Goal: Task Accomplishment & Management: Complete application form

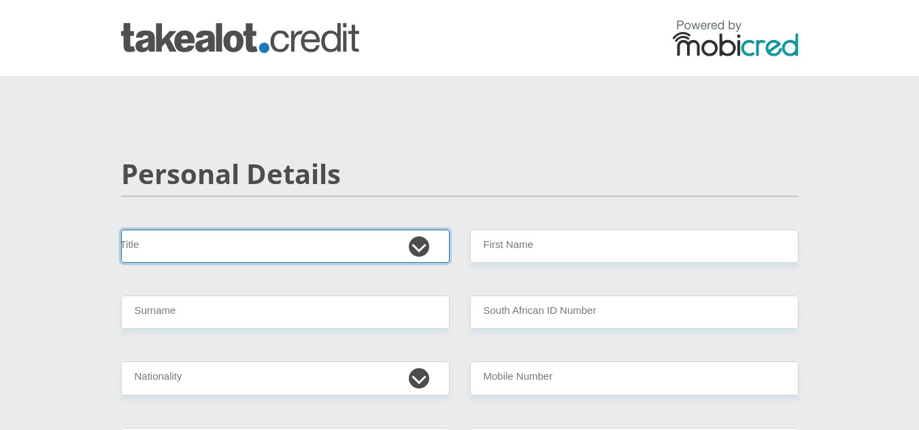
click at [257, 250] on select "Mr Ms Mrs Dr [PERSON_NAME]" at bounding box center [285, 246] width 328 height 33
select select "Ms"
click at [121, 230] on select "Mr Ms Mrs Dr [PERSON_NAME]" at bounding box center [285, 246] width 328 height 33
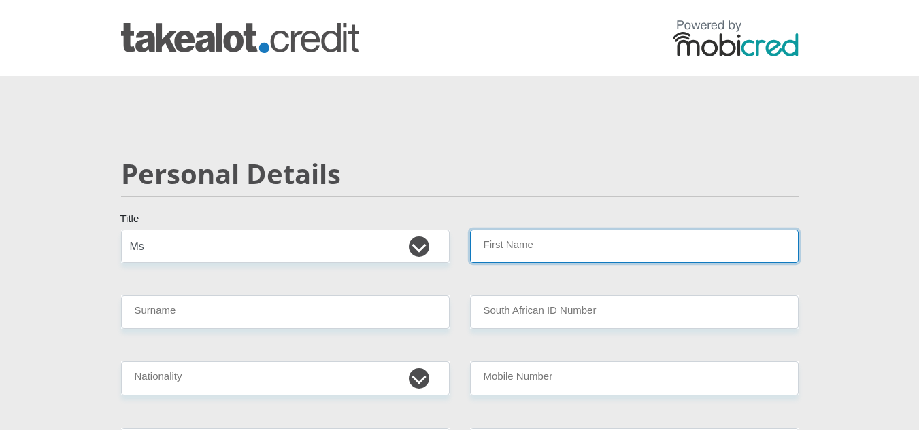
click at [515, 254] on input "First Name" at bounding box center [634, 246] width 328 height 33
type input "kefeo"
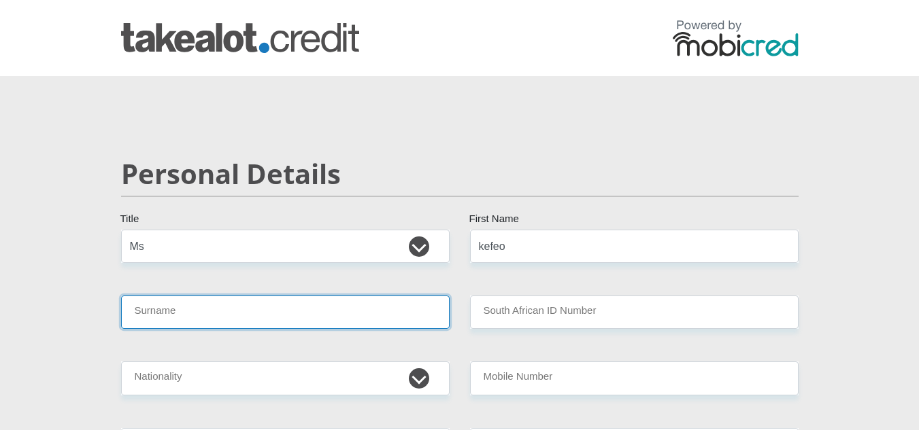
type input "tuswa"
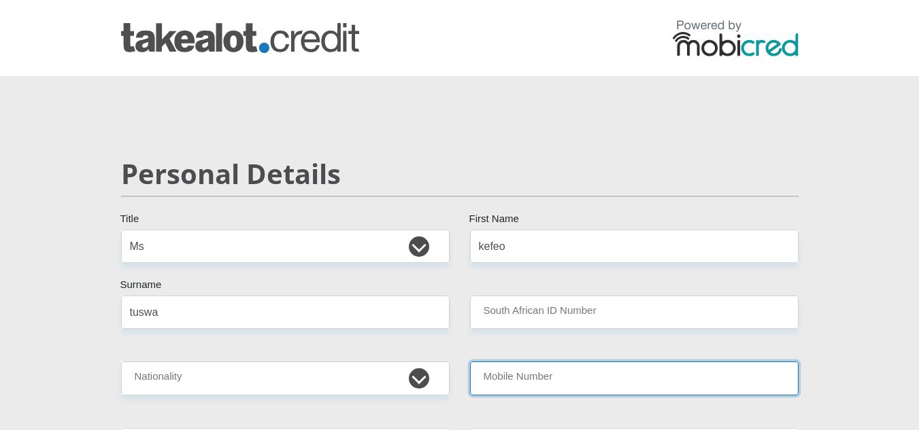
type input "0817077468"
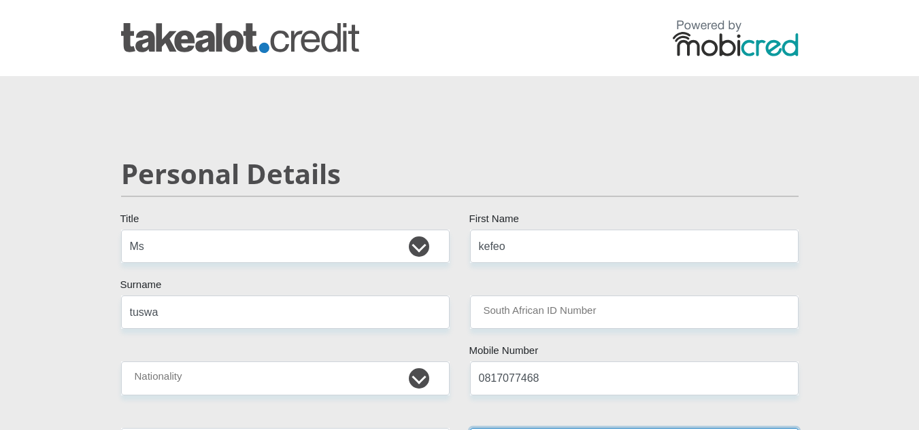
select select "ZAF"
type input "[STREET_ADDRESS][PERSON_NAME]"
type input "[GEOGRAPHIC_DATA]"
type input "5201"
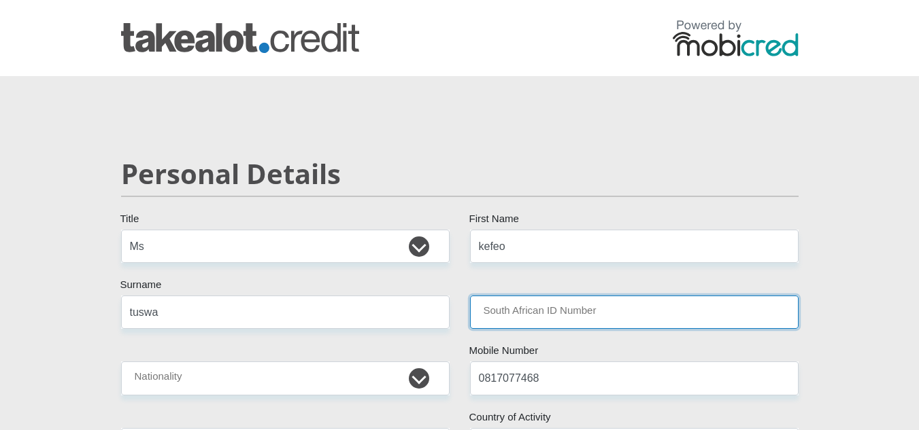
click at [522, 313] on input "South African ID Number" at bounding box center [634, 312] width 328 height 33
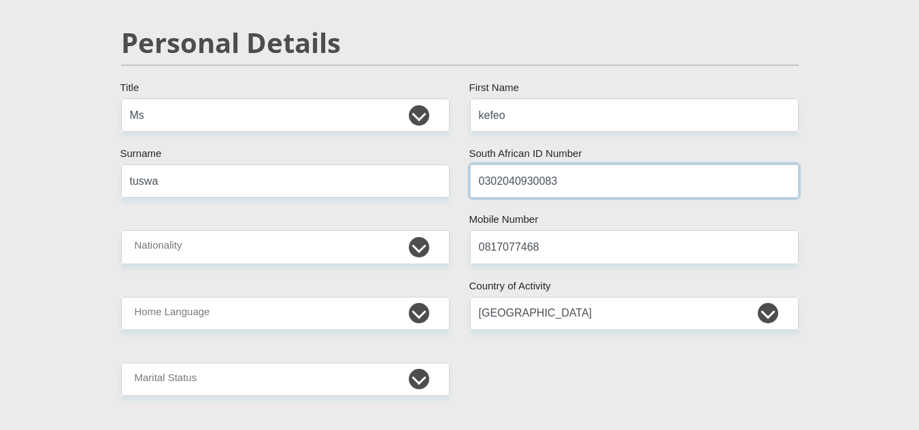
scroll to position [132, 0]
type input "0302040930083"
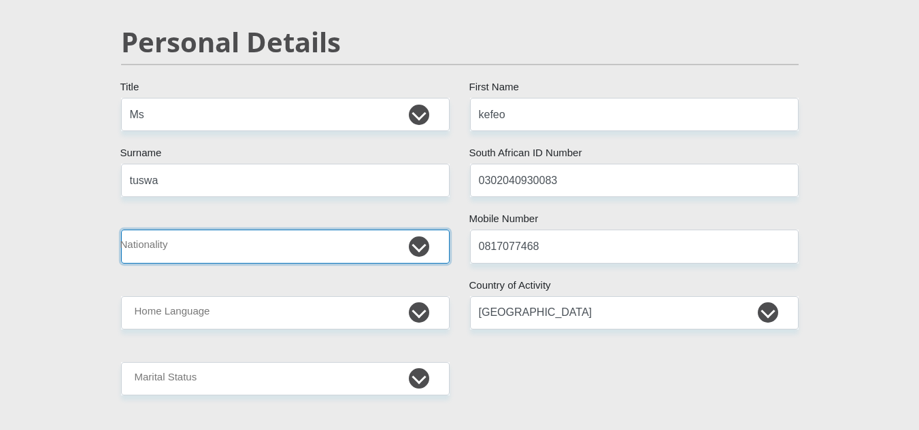
click at [399, 247] on select "[GEOGRAPHIC_DATA] [GEOGRAPHIC_DATA] [GEOGRAPHIC_DATA] [GEOGRAPHIC_DATA] [GEOGRA…" at bounding box center [285, 246] width 328 height 33
select select "ZAF"
click at [121, 230] on select "[GEOGRAPHIC_DATA] [GEOGRAPHIC_DATA] [GEOGRAPHIC_DATA] [GEOGRAPHIC_DATA] [GEOGRA…" at bounding box center [285, 246] width 328 height 33
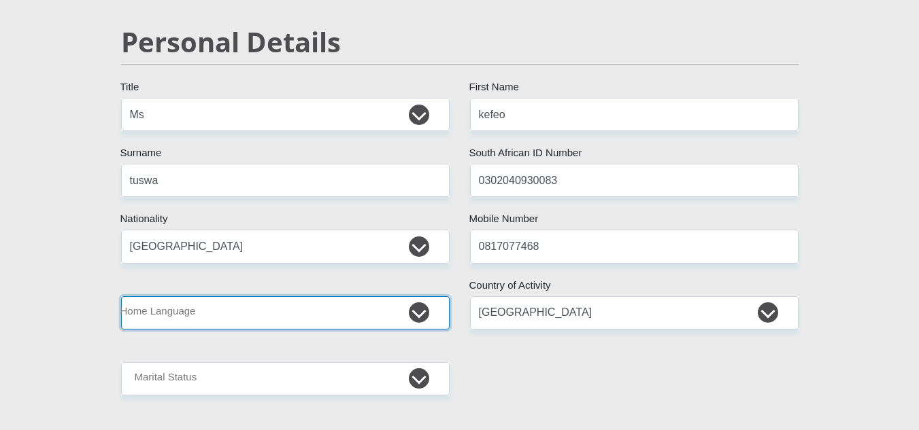
click at [426, 313] on select "Afrikaans English Sepedi South Ndebele Southern Sotho Swati Tsonga Tswana Venda…" at bounding box center [285, 312] width 328 height 33
select select "xho"
click at [121, 296] on select "Afrikaans English Sepedi South Ndebele Southern Sotho Swati Tsonga Tswana Venda…" at bounding box center [285, 312] width 328 height 33
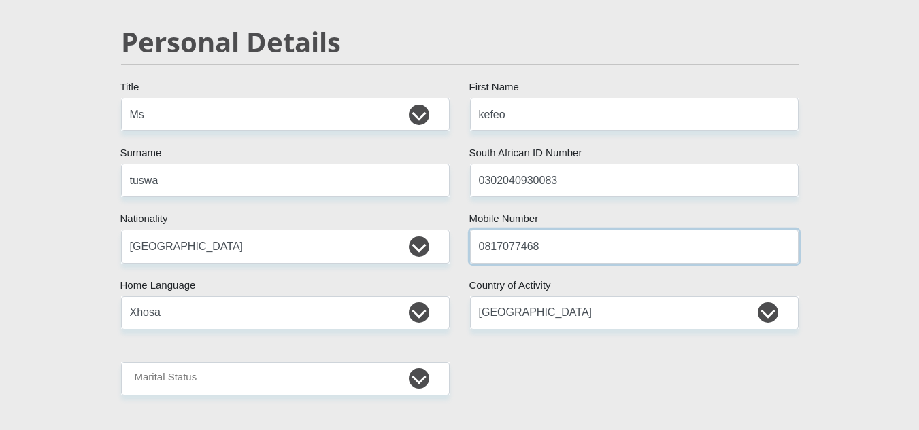
click at [549, 250] on input "0817077468" at bounding box center [634, 246] width 328 height 33
type input "0660602503"
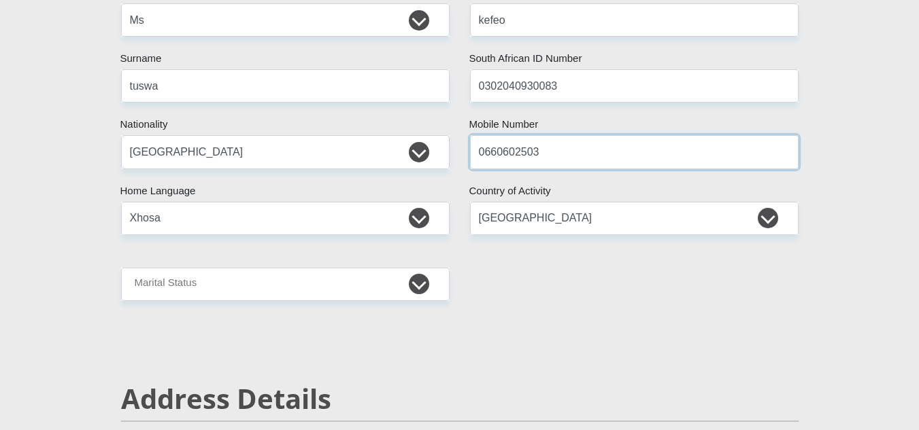
scroll to position [228, 0]
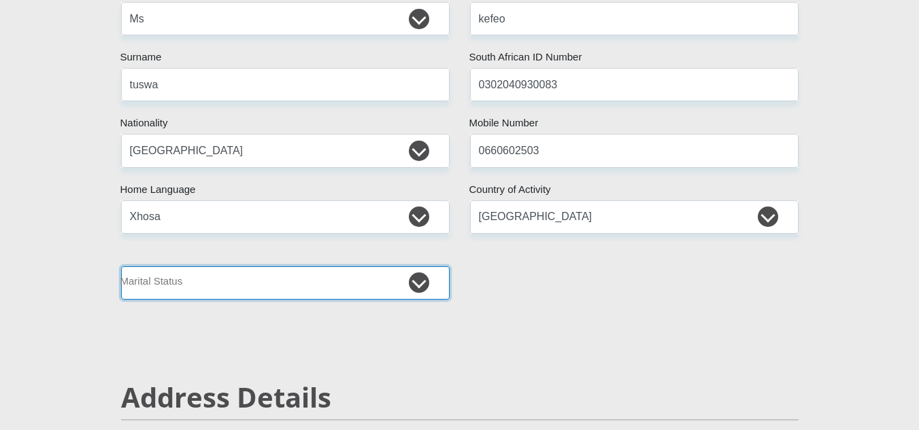
click at [410, 272] on select "Married ANC Single Divorced Widowed Married COP or Customary Law" at bounding box center [285, 283] width 328 height 33
select select "2"
click at [121, 267] on select "Married ANC Single Divorced Widowed Married COP or Customary Law" at bounding box center [285, 283] width 328 height 33
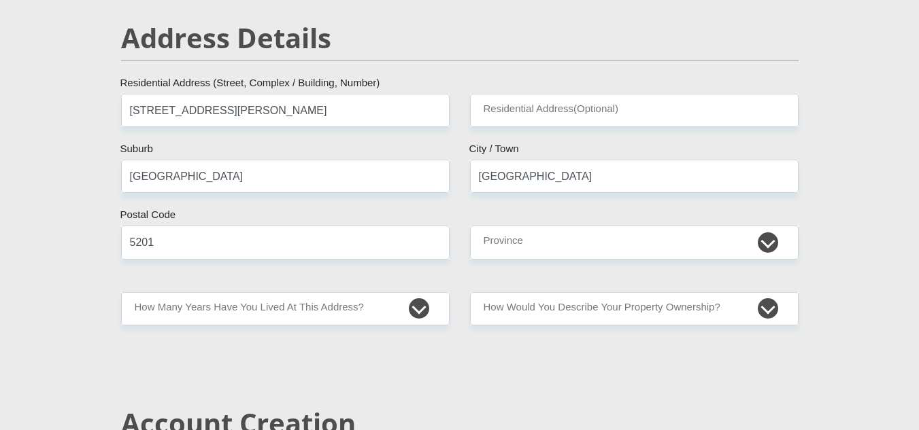
scroll to position [588, 0]
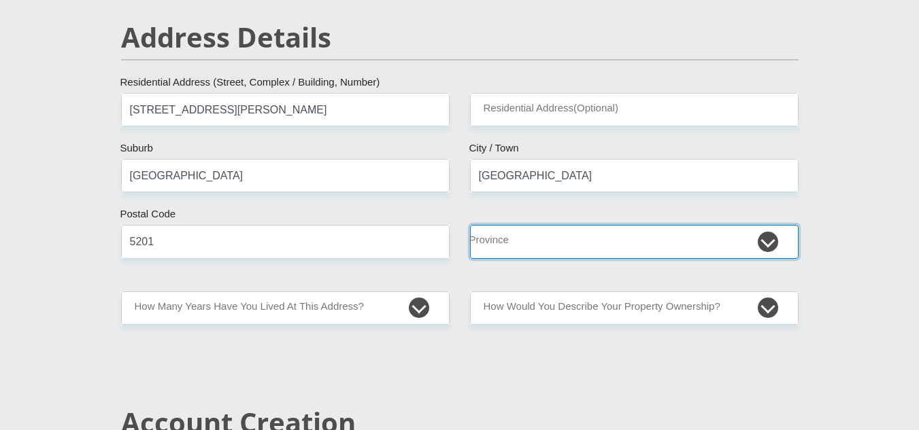
click at [560, 250] on select "Eastern Cape Free State [GEOGRAPHIC_DATA] [GEOGRAPHIC_DATA][DATE] [GEOGRAPHIC_D…" at bounding box center [634, 241] width 328 height 33
select select "[GEOGRAPHIC_DATA]"
click at [470, 225] on select "Eastern Cape Free State [GEOGRAPHIC_DATA] [GEOGRAPHIC_DATA][DATE] [GEOGRAPHIC_D…" at bounding box center [634, 241] width 328 height 33
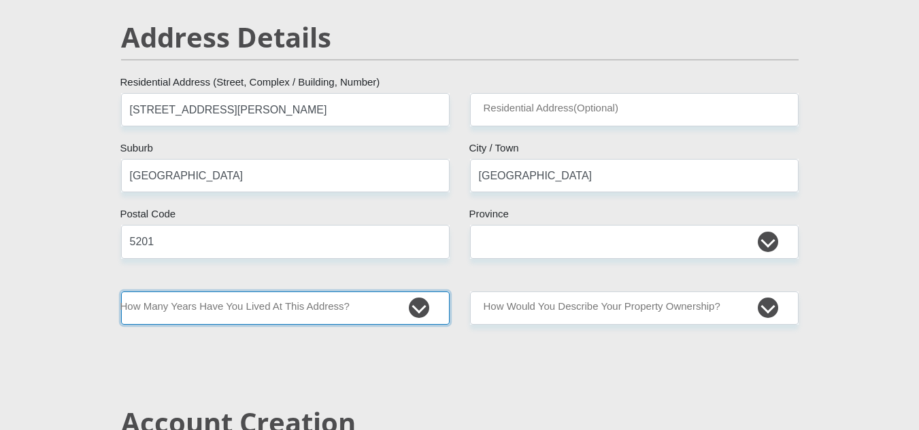
click at [431, 307] on select "less than 1 year 1-3 years 3-5 years 5+ years" at bounding box center [285, 308] width 328 height 33
select select "2"
click at [121, 292] on select "less than 1 year 1-3 years 3-5 years 5+ years" at bounding box center [285, 308] width 328 height 33
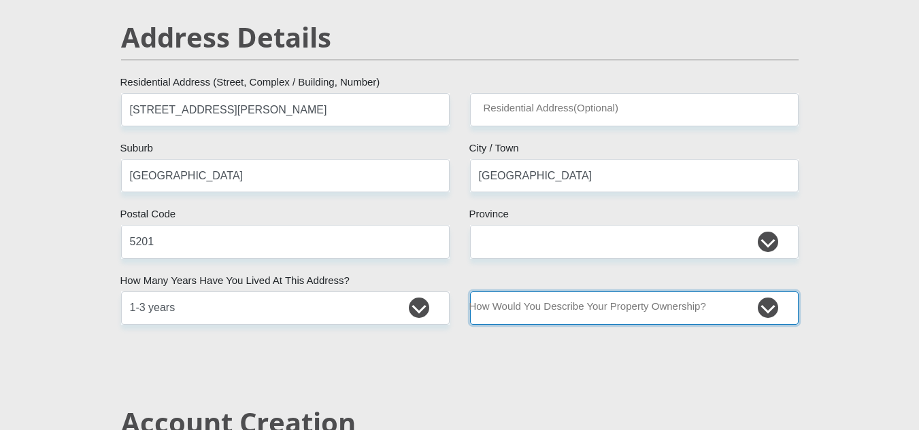
click at [649, 324] on select "Owned Rented Family Owned Company Dwelling" at bounding box center [634, 308] width 328 height 33
select select "Rented"
click at [470, 292] on select "Owned Rented Family Owned Company Dwelling" at bounding box center [634, 308] width 328 height 33
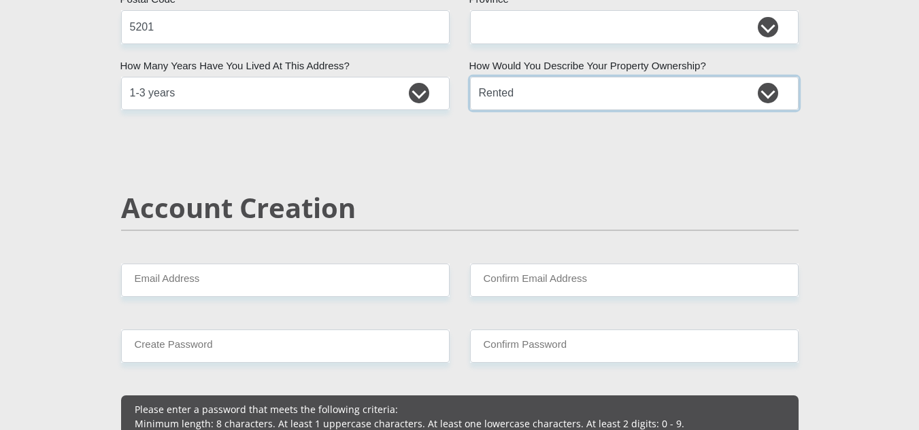
scroll to position [818, 0]
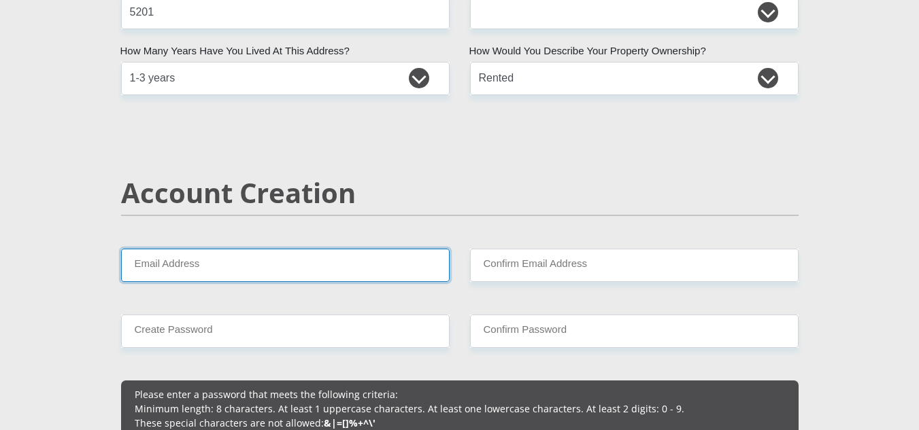
click at [382, 256] on input "Email Address" at bounding box center [285, 265] width 328 height 33
type input "[EMAIL_ADDRESS][DOMAIN_NAME]"
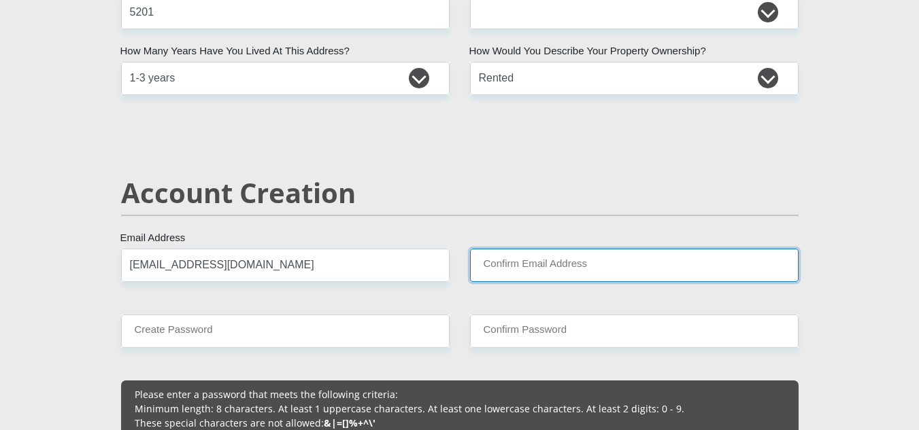
type input "[EMAIL_ADDRESS][DOMAIN_NAME]"
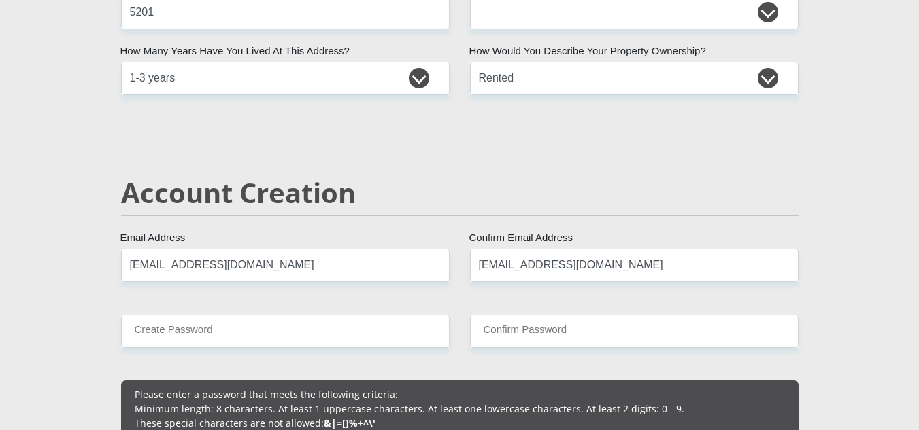
type input "KefeoTuswa"
type input "0660602503"
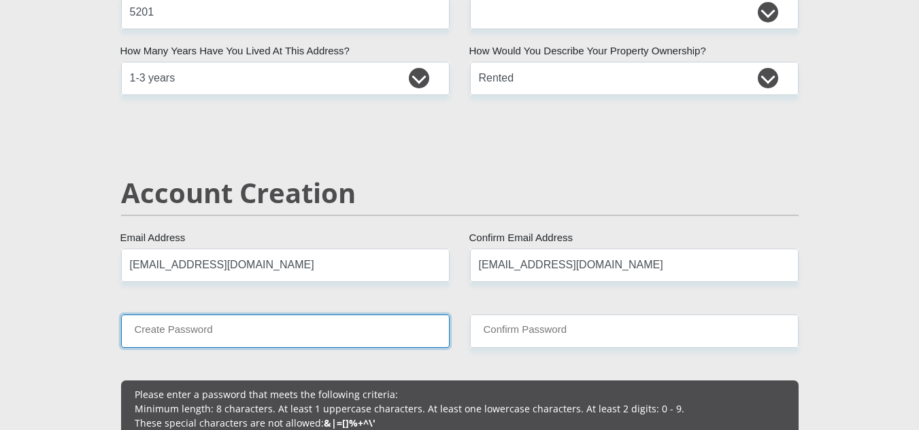
click at [426, 333] on input "Create Password" at bounding box center [285, 331] width 328 height 33
type input "k"
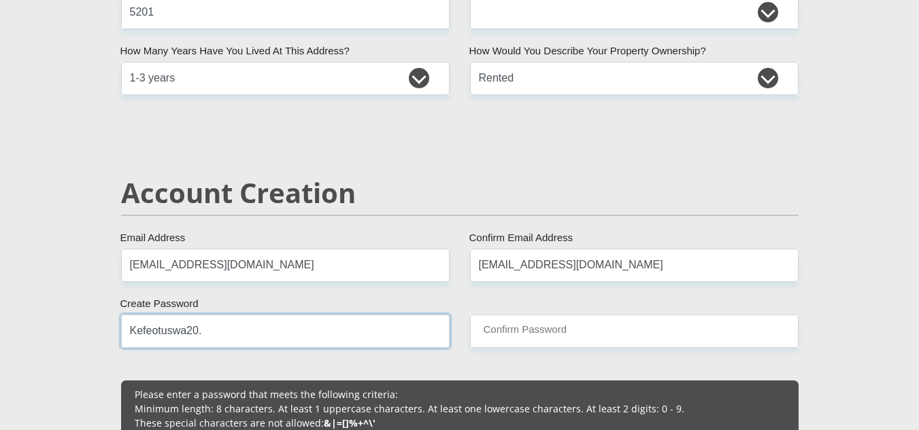
type input "Kefeotuswa20."
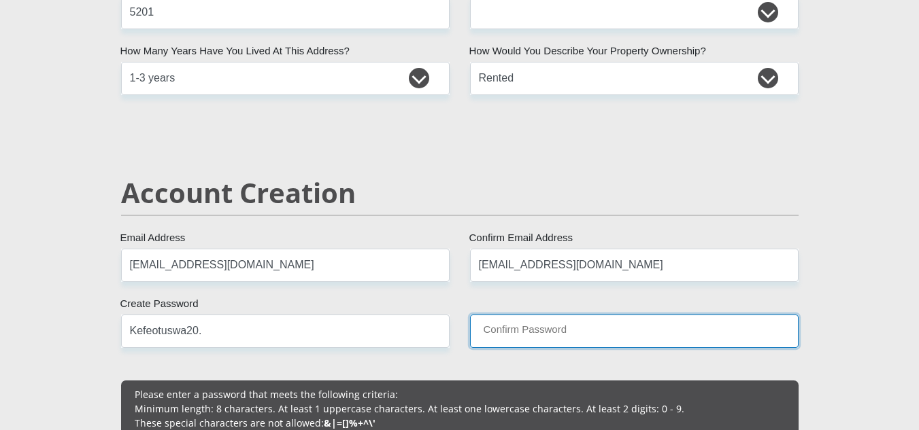
click at [631, 326] on input "Confirm Password" at bounding box center [634, 331] width 328 height 33
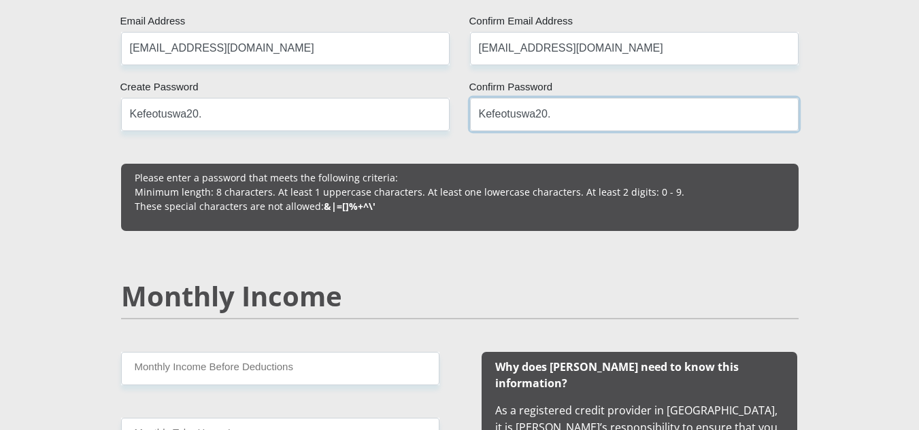
scroll to position [1160, 0]
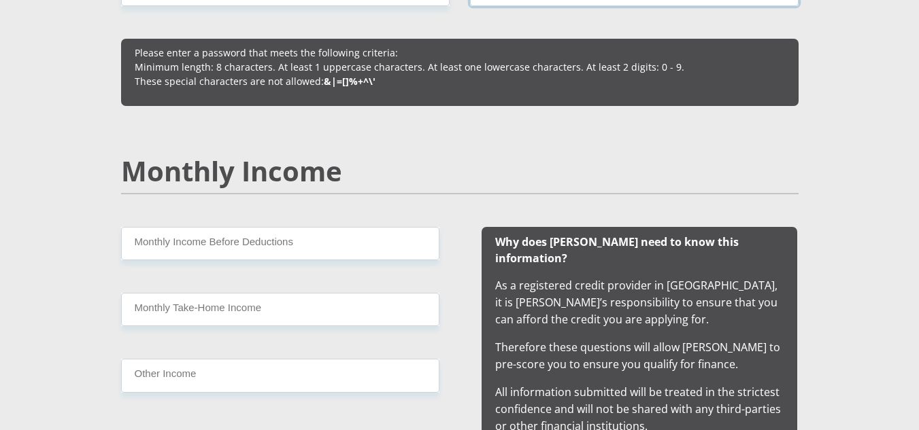
type input "Kefeotuswa20."
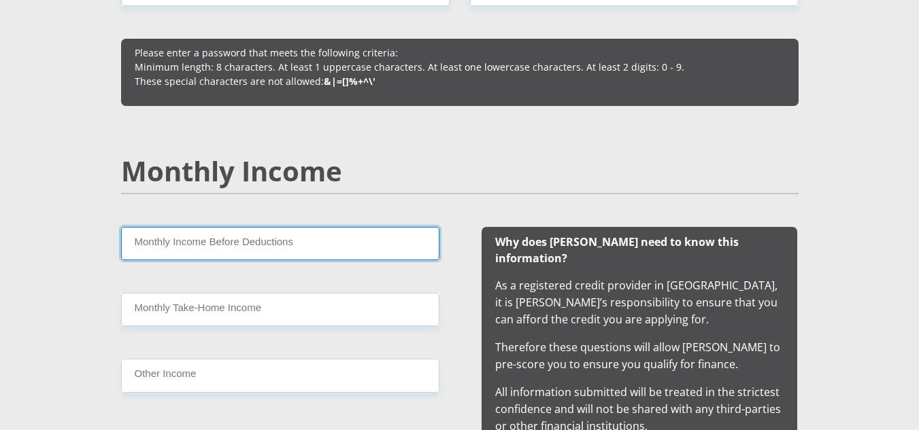
click at [250, 248] on input "Monthly Income Before Deductions" at bounding box center [280, 243] width 318 height 33
type input "12000"
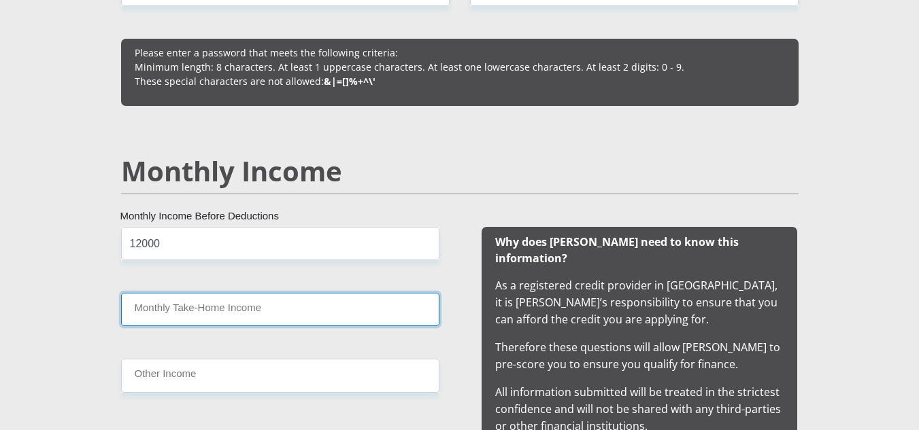
click at [251, 312] on input "Monthly Take-Home Income" at bounding box center [280, 309] width 318 height 33
type input "8"
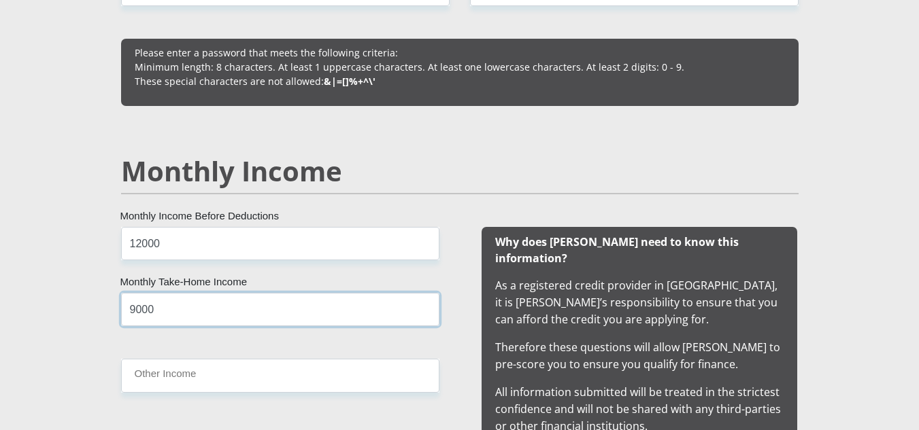
type input "9000"
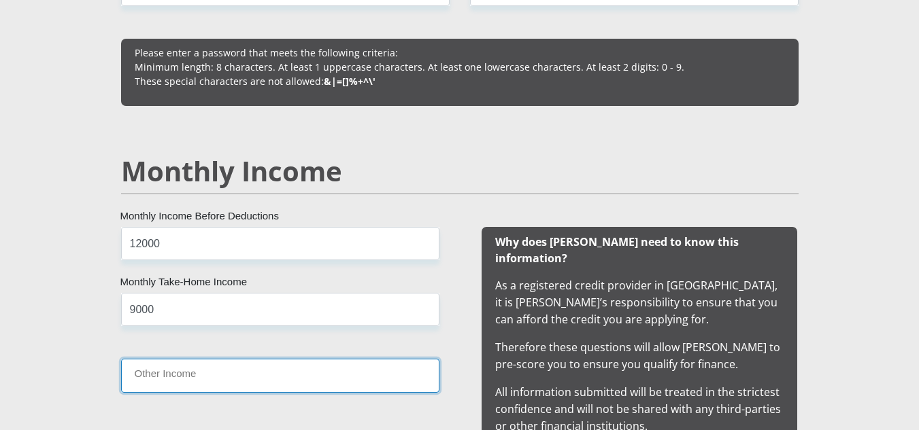
click at [252, 373] on input "Other Income" at bounding box center [280, 375] width 318 height 33
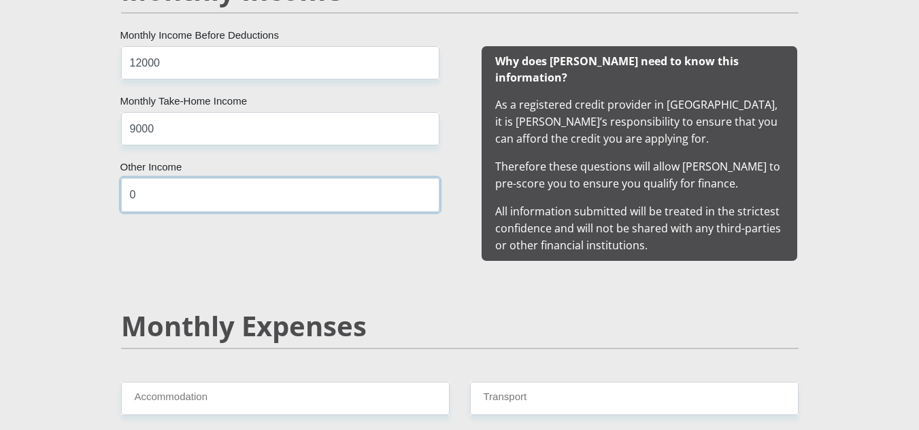
scroll to position [1342, 0]
type input "0"
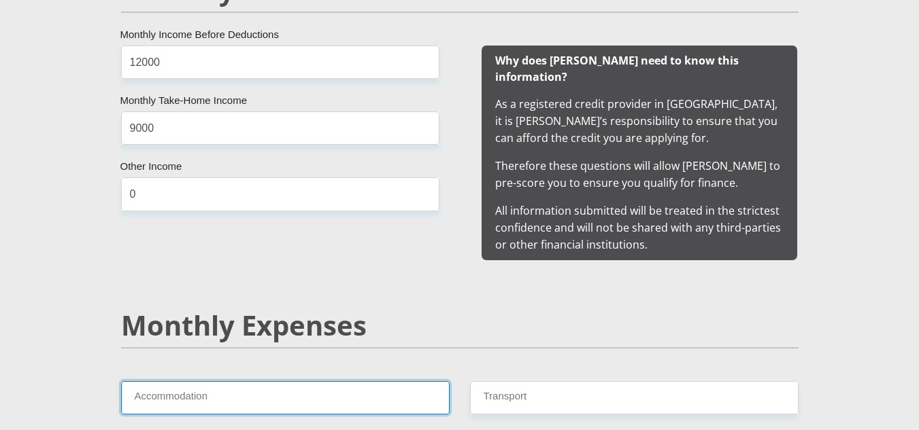
click at [252, 381] on input "Accommodation" at bounding box center [285, 397] width 328 height 33
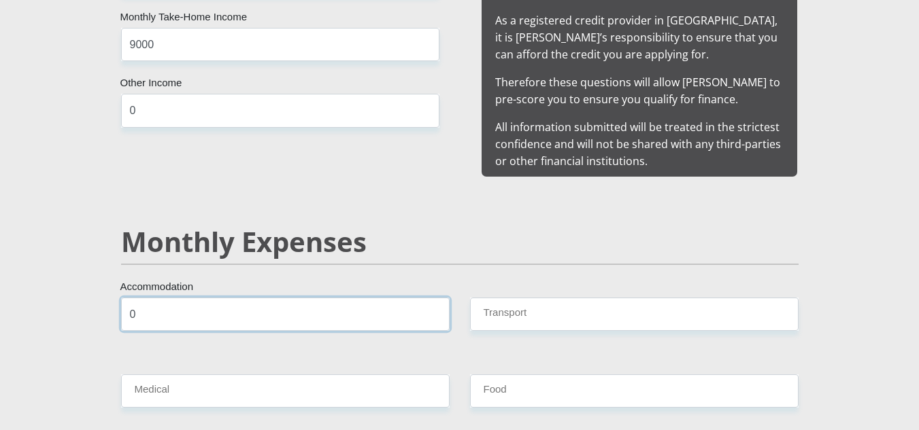
scroll to position [1426, 0]
type input "0"
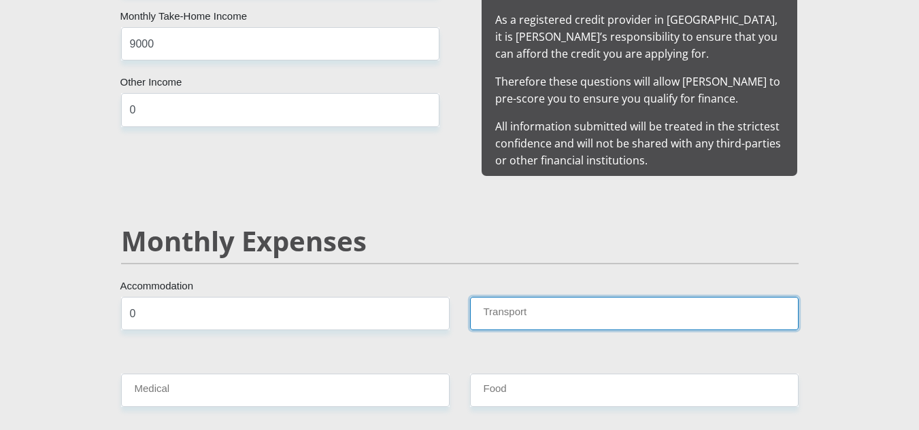
click at [520, 298] on input "Transport" at bounding box center [634, 313] width 328 height 33
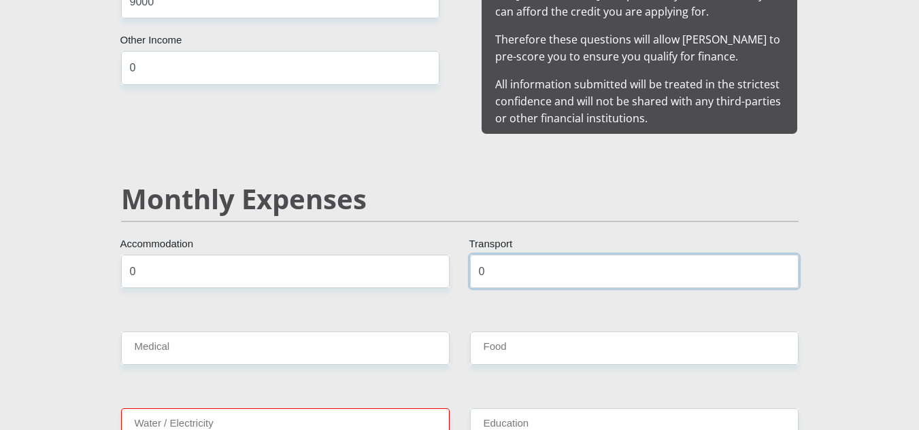
scroll to position [1474, 0]
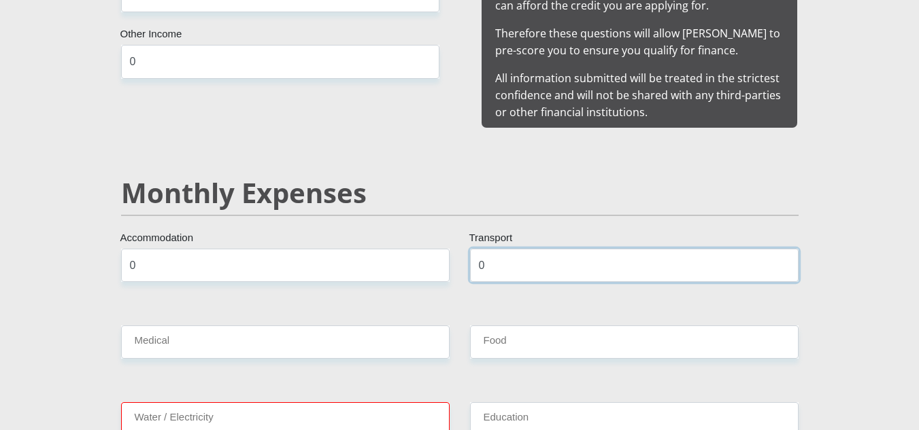
type input "0"
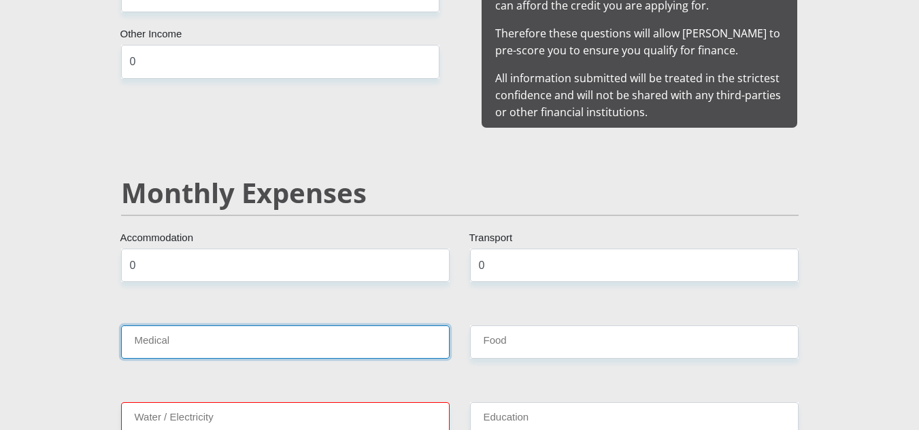
click at [400, 329] on input "Medical" at bounding box center [285, 342] width 328 height 33
type input "0"
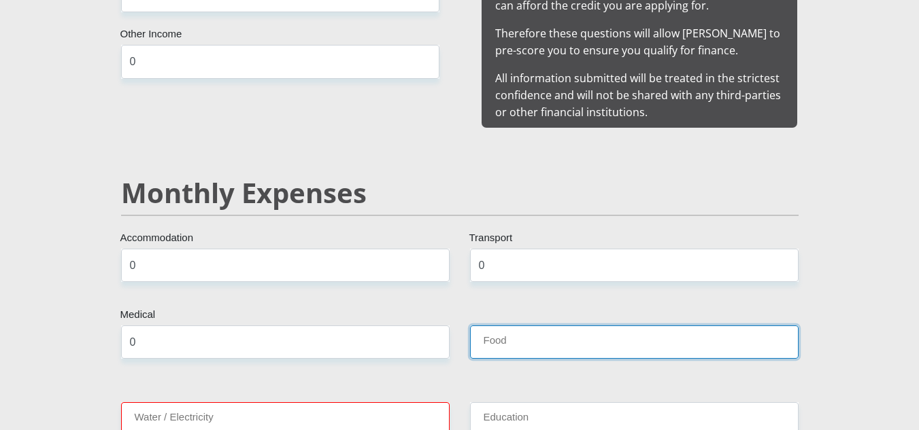
click at [520, 326] on input "Food" at bounding box center [634, 342] width 328 height 33
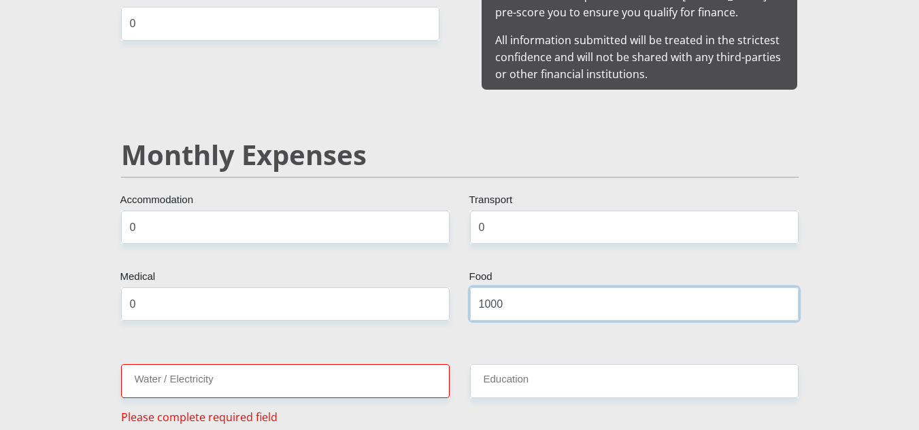
scroll to position [1518, 0]
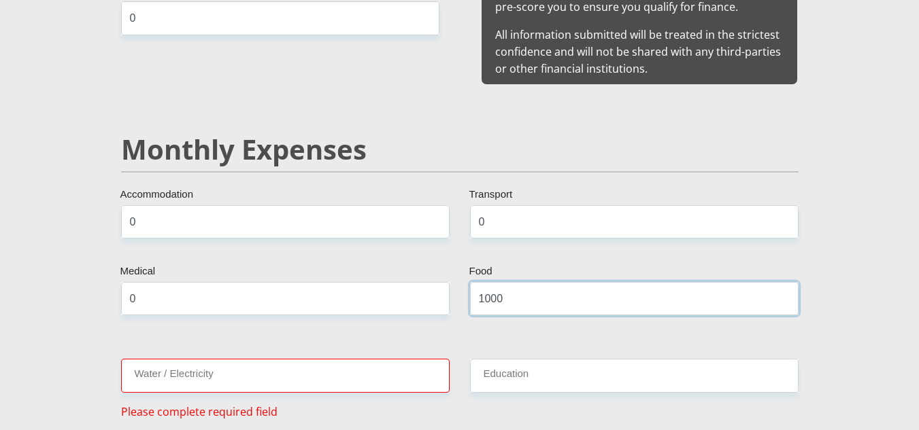
type input "1000"
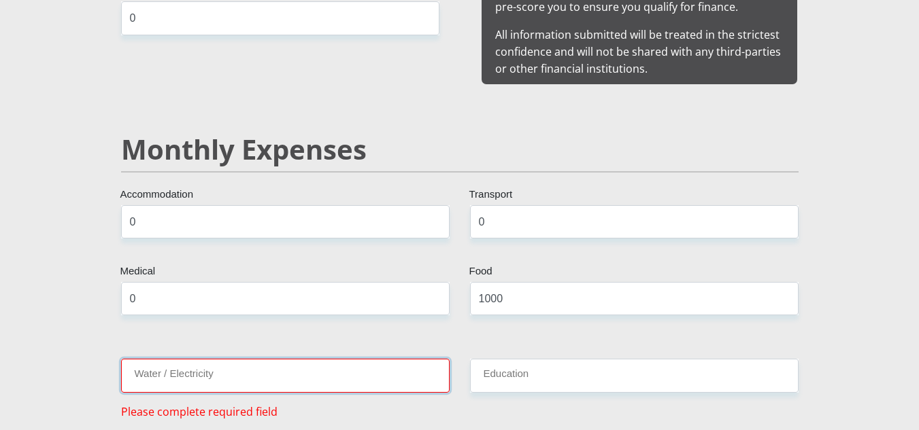
click at [414, 359] on input "Water / Electricity" at bounding box center [285, 375] width 328 height 33
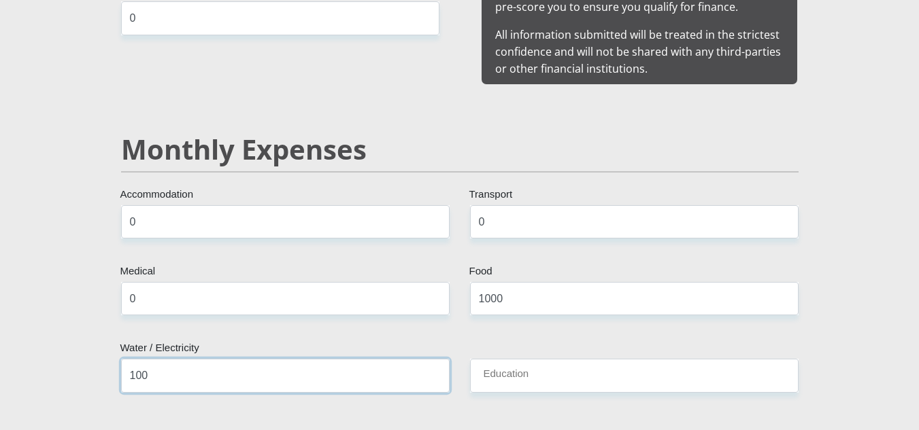
type input "100"
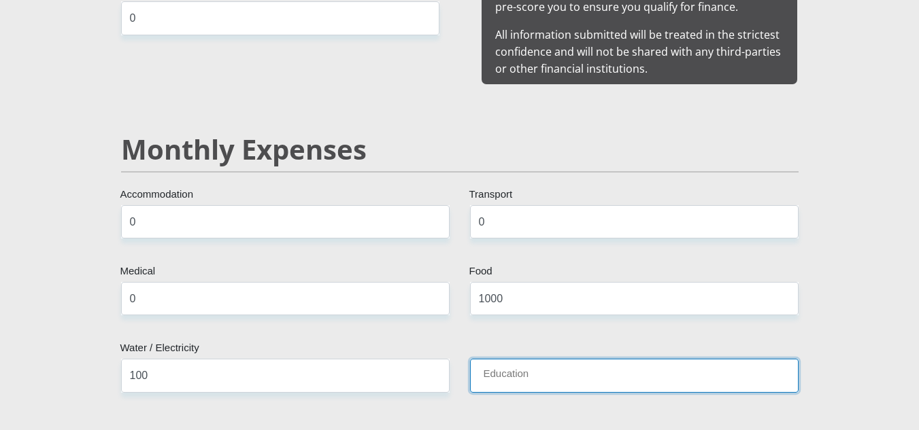
click at [548, 365] on input "Education" at bounding box center [634, 375] width 328 height 33
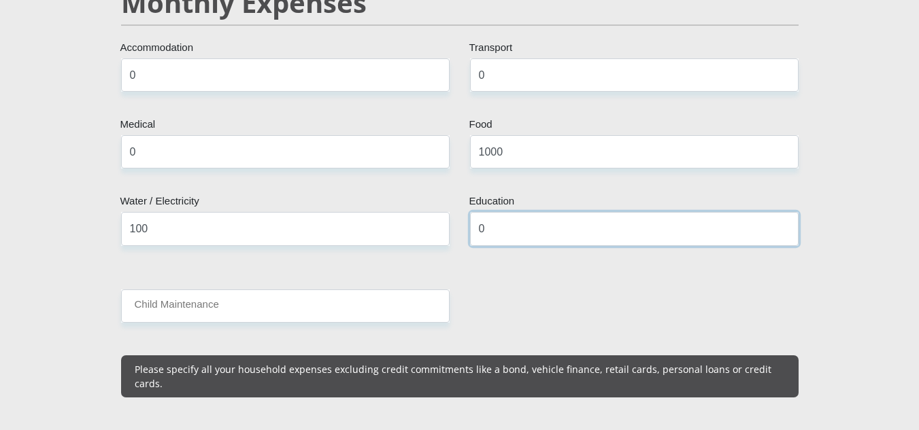
scroll to position [1665, 0]
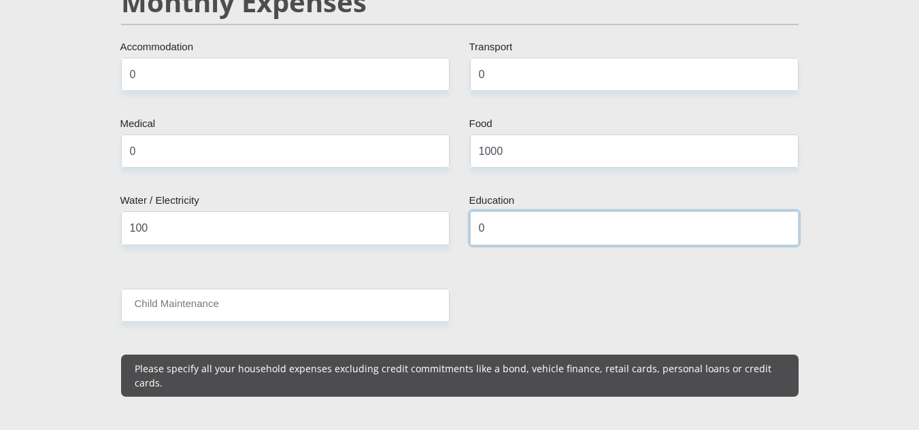
type input "0"
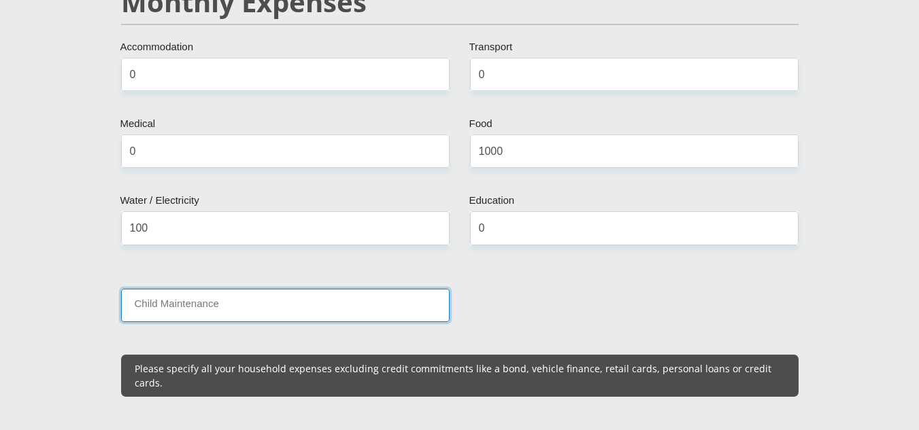
click at [341, 289] on input "Child Maintenance" at bounding box center [285, 305] width 328 height 33
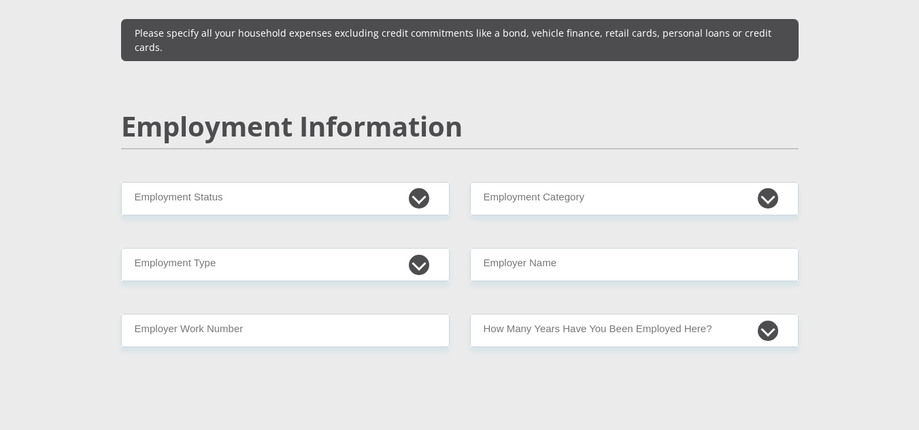
scroll to position [2002, 0]
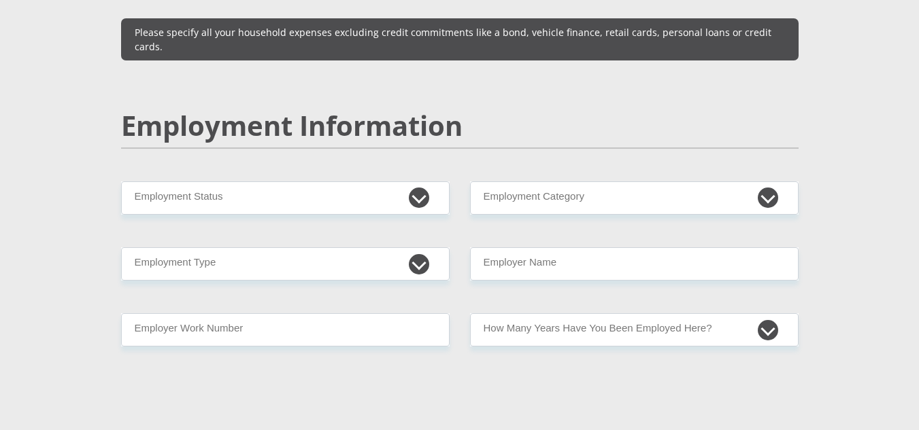
type input "0"
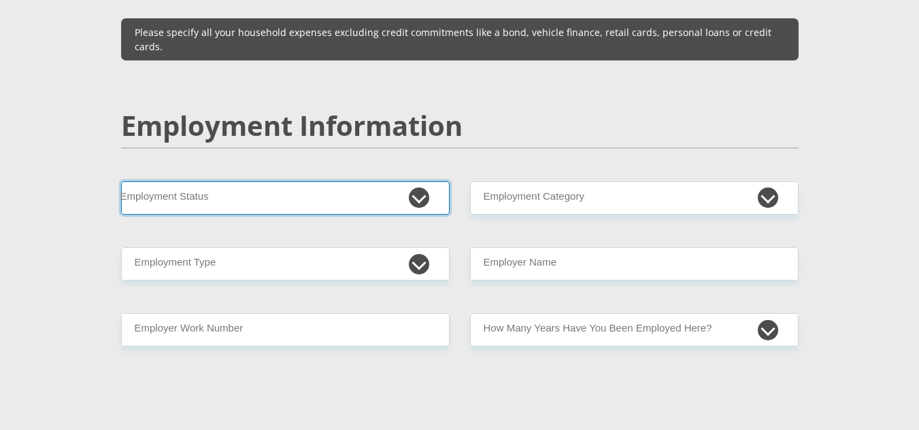
click at [258, 182] on select "Permanent/Full-time Part-time/Casual [DEMOGRAPHIC_DATA] Worker Self-Employed Ho…" at bounding box center [285, 198] width 328 height 33
select select "1"
click at [121, 182] on select "Permanent/Full-time Part-time/Casual [DEMOGRAPHIC_DATA] Worker Self-Employed Ho…" at bounding box center [285, 198] width 328 height 33
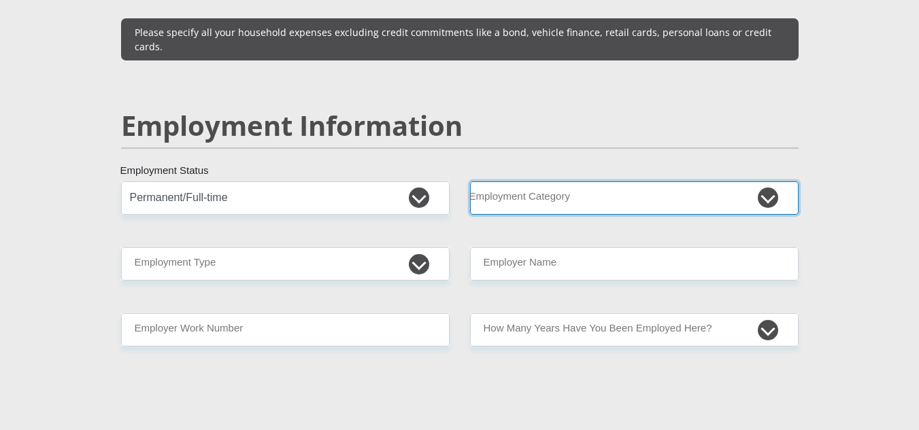
click at [611, 182] on select "AGRICULTURE ALCOHOL & TOBACCO CONSTRUCTION MATERIALS METALLURGY EQUIPMENT FOR R…" at bounding box center [634, 198] width 328 height 33
select select "17"
click at [470, 182] on select "AGRICULTURE ALCOHOL & TOBACCO CONSTRUCTION MATERIALS METALLURGY EQUIPMENT FOR R…" at bounding box center [634, 198] width 328 height 33
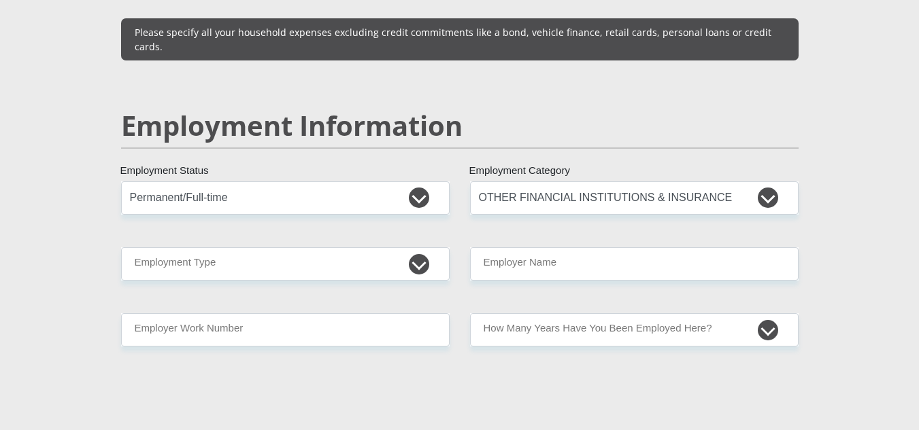
click at [362, 214] on div "Mr Ms Mrs Dr [PERSON_NAME] Title kefeo First Name tuswa Surname 0302040930083 S…" at bounding box center [460, 167] width 698 height 3879
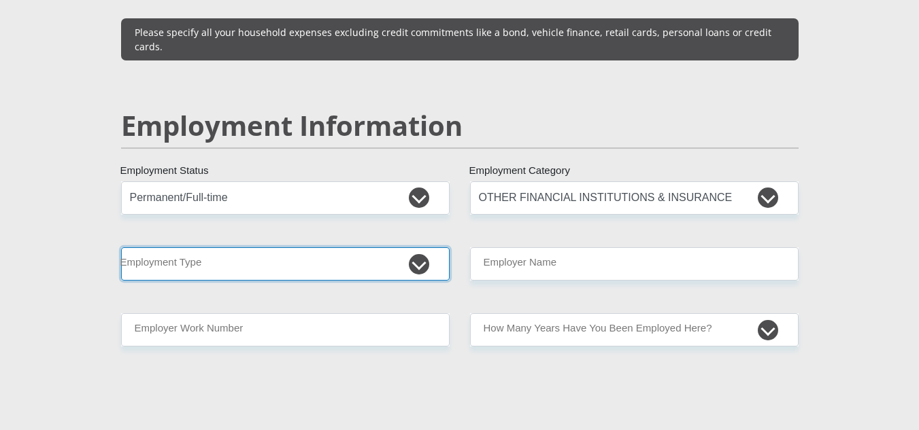
click at [369, 248] on select "College/Lecturer Craft Seller Creative Driver Executive Farmer Forces - Non Com…" at bounding box center [285, 264] width 328 height 33
select select "Sales"
click at [121, 248] on select "College/Lecturer Craft Seller Creative Driver Executive Farmer Forces - Non Com…" at bounding box center [285, 264] width 328 height 33
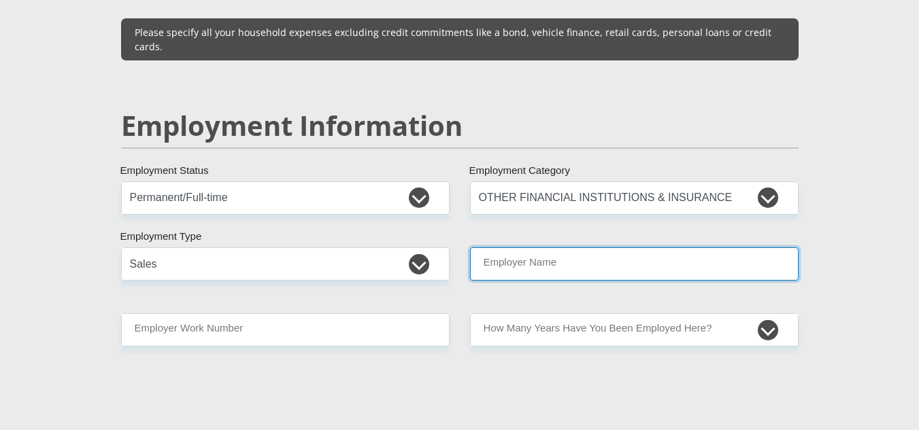
click at [568, 248] on input "Employer Name" at bounding box center [634, 264] width 328 height 33
type input "DMCDEBTMANAGEMENT"
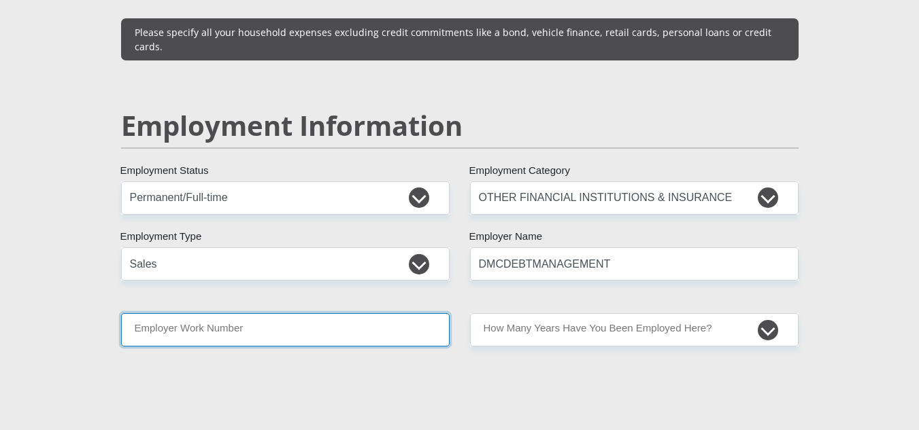
click at [362, 313] on input "Employer Work Number" at bounding box center [285, 329] width 328 height 33
type input "0817077468"
type input "kefeo"
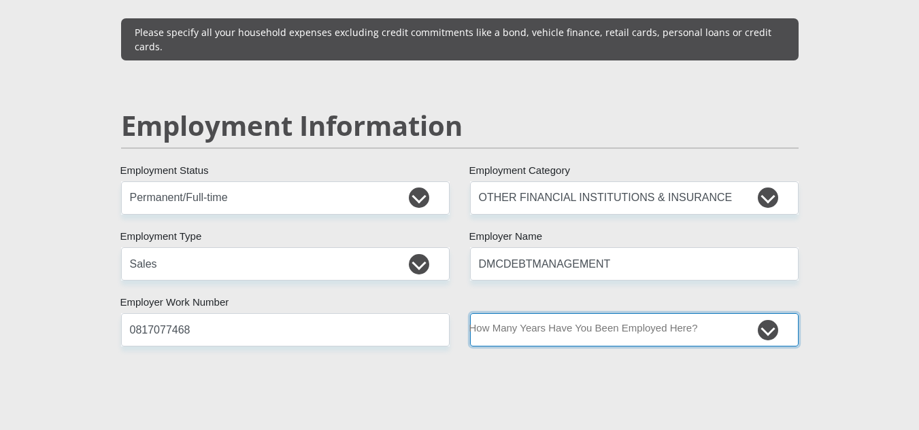
click at [551, 313] on select "less than 1 year 1-3 years 3-5 years 5+ years" at bounding box center [634, 329] width 328 height 33
select select "24"
click at [470, 313] on select "less than 1 year 1-3 years 3-5 years 5+ years" at bounding box center [634, 329] width 328 height 33
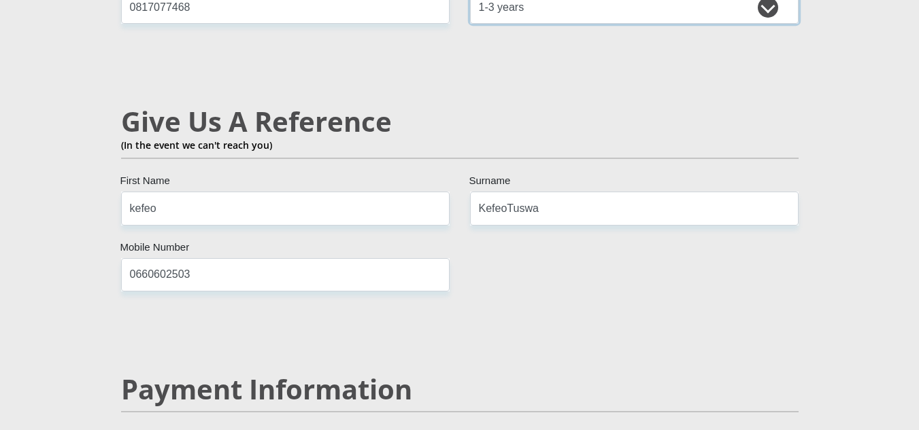
scroll to position [2330, 0]
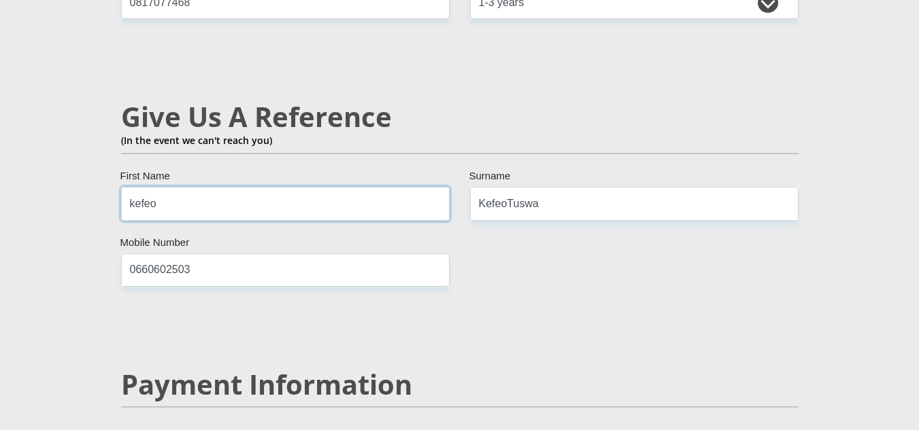
click at [285, 187] on input "kefeo" at bounding box center [285, 203] width 328 height 33
type input "k"
type input "[PERSON_NAME]"
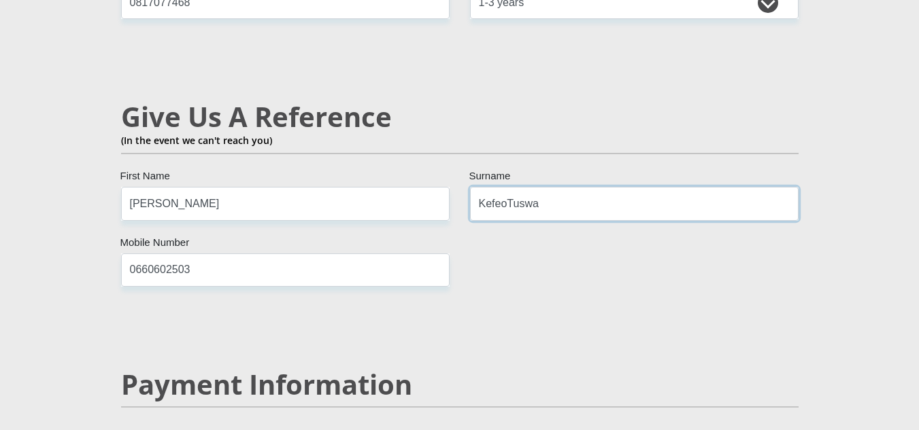
click at [506, 187] on input "KefeoTuswa" at bounding box center [634, 203] width 328 height 33
type input "Tuswa"
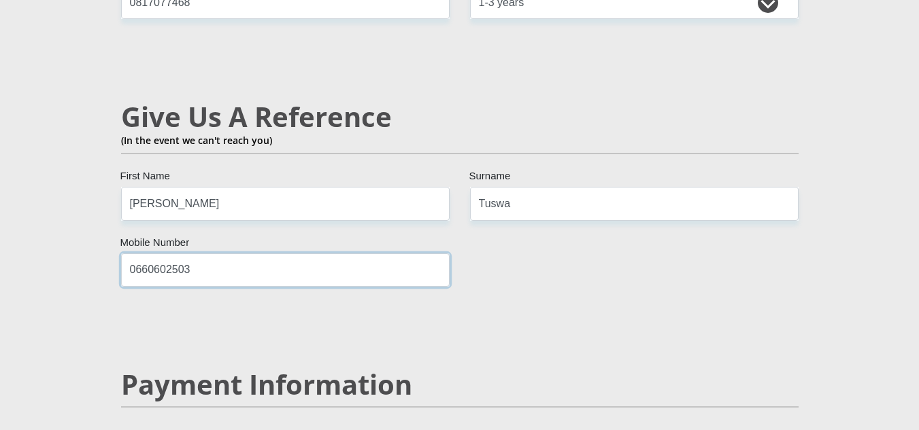
click at [252, 254] on input "0660602503" at bounding box center [285, 270] width 328 height 33
type input "0"
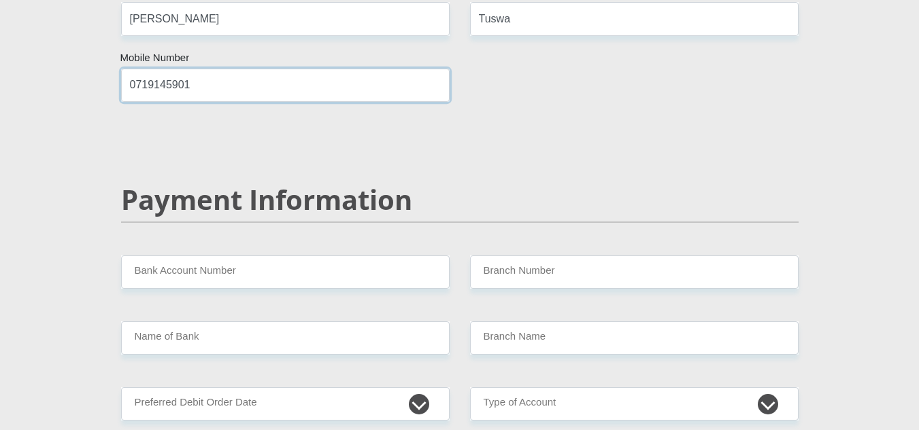
scroll to position [2527, 0]
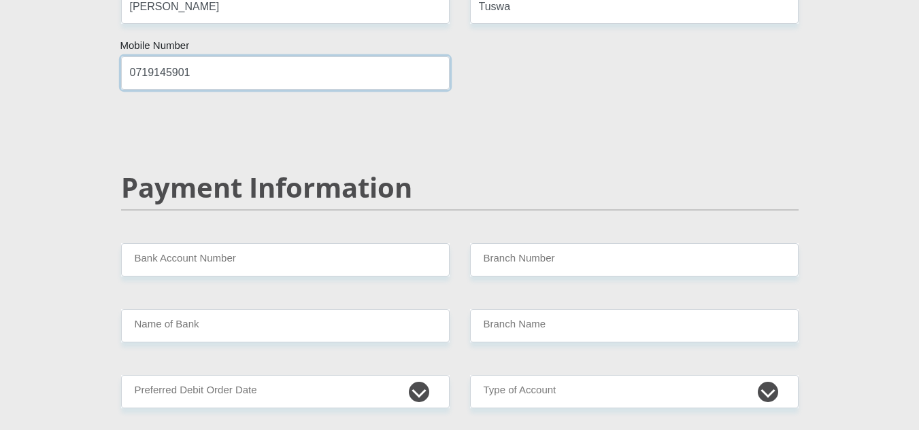
type input "0719145901"
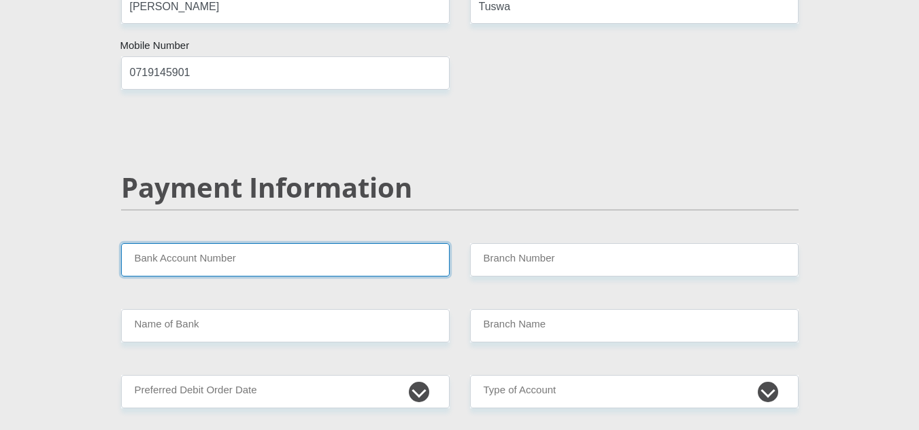
click at [250, 243] on input "Bank Account Number" at bounding box center [285, 259] width 328 height 33
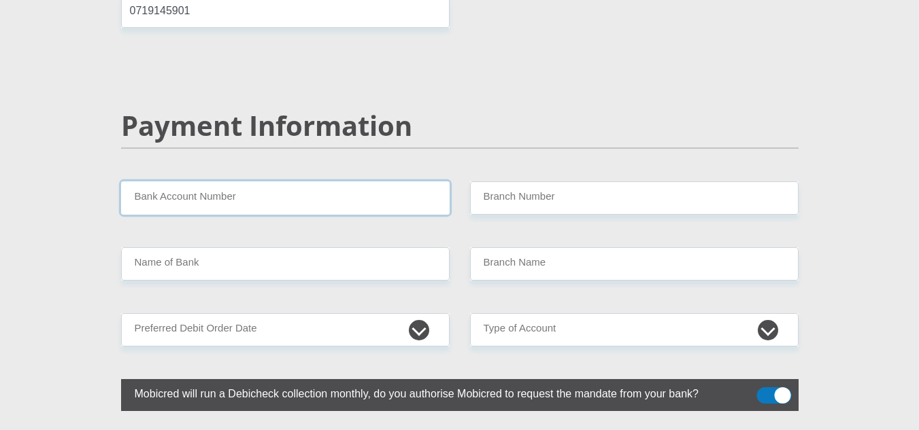
scroll to position [2589, 0]
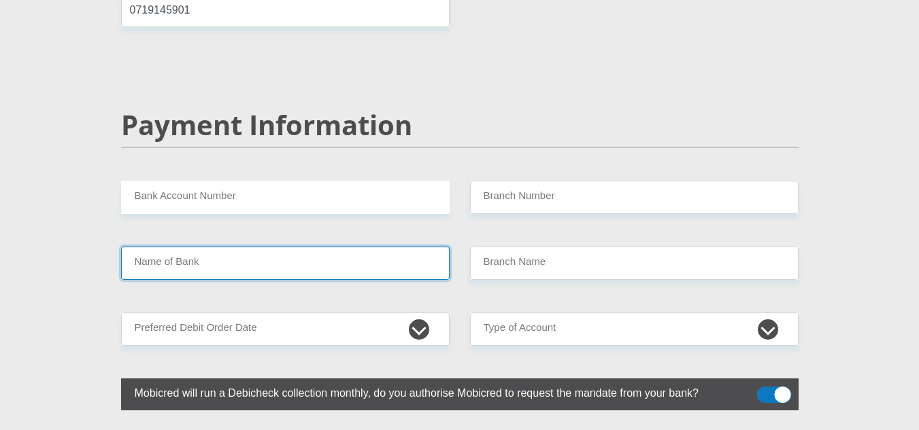
click at [366, 247] on input "Name of Bank" at bounding box center [285, 263] width 328 height 33
click at [363, 247] on input "Name of Bank" at bounding box center [285, 263] width 328 height 33
click at [301, 247] on input "Name of Bank" at bounding box center [285, 263] width 328 height 33
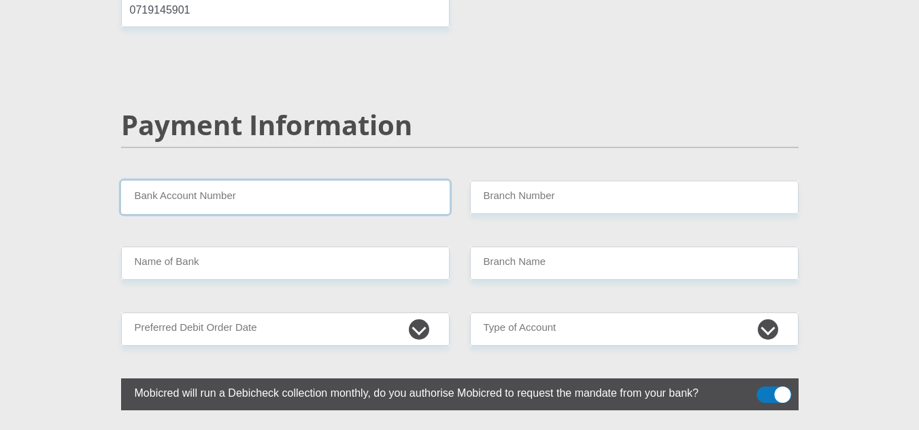
click at [290, 181] on input "Bank Account Number" at bounding box center [285, 197] width 328 height 33
click at [212, 181] on input "9392" at bounding box center [285, 197] width 328 height 33
type input "9392700682"
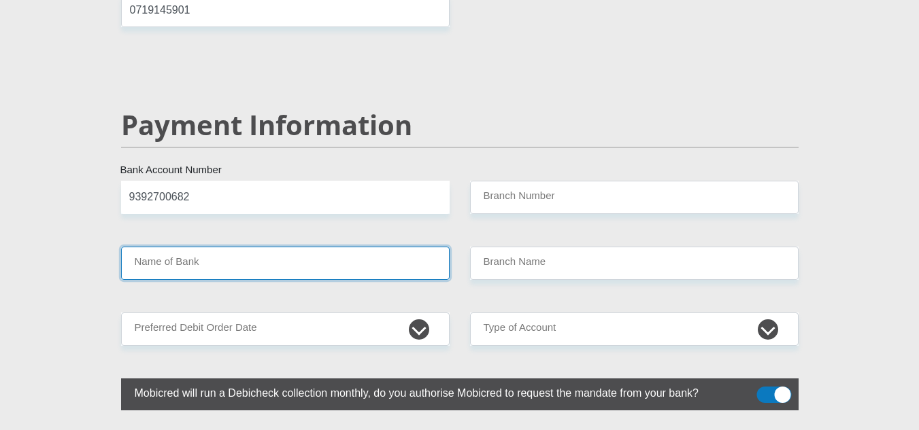
click at [341, 247] on input "Name of Bank" at bounding box center [285, 263] width 328 height 33
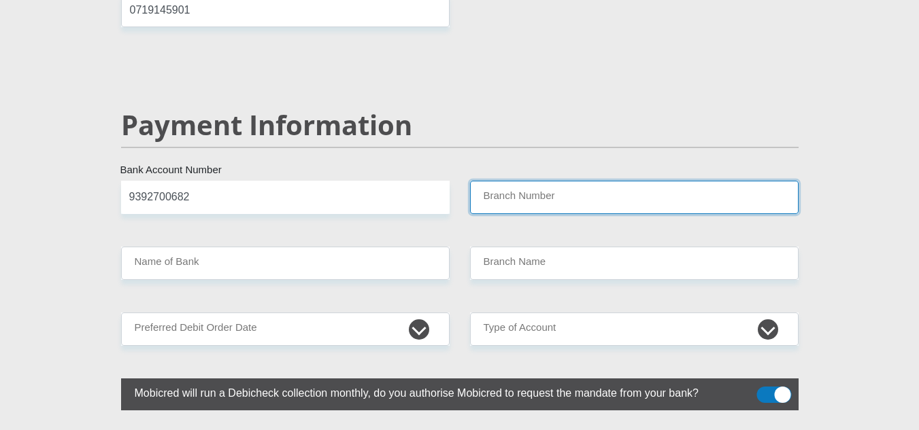
click at [516, 181] on input "Branch Number" at bounding box center [634, 197] width 328 height 33
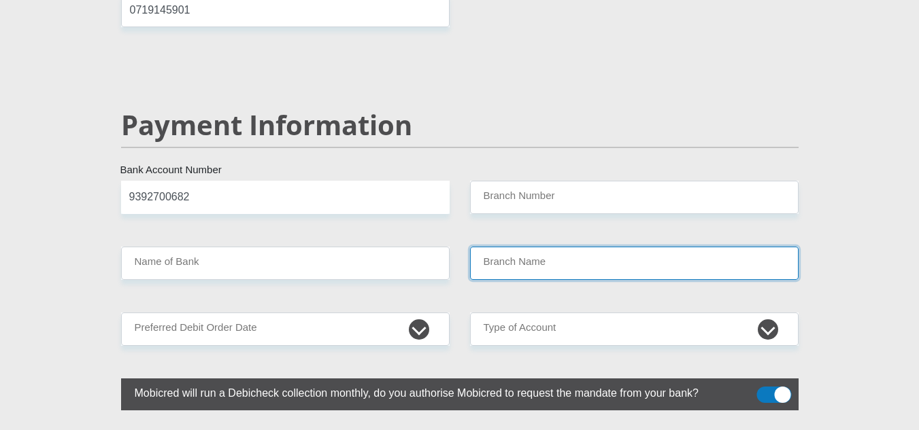
click at [521, 247] on input "Branch Name" at bounding box center [634, 263] width 328 height 33
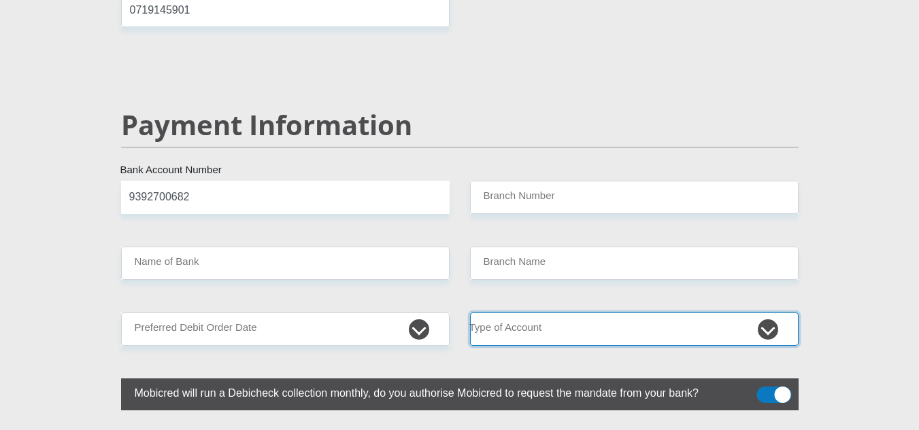
click at [658, 313] on select "Cheque Savings" at bounding box center [634, 329] width 328 height 33
select select "SAV"
click at [470, 313] on select "Cheque Savings" at bounding box center [634, 329] width 328 height 33
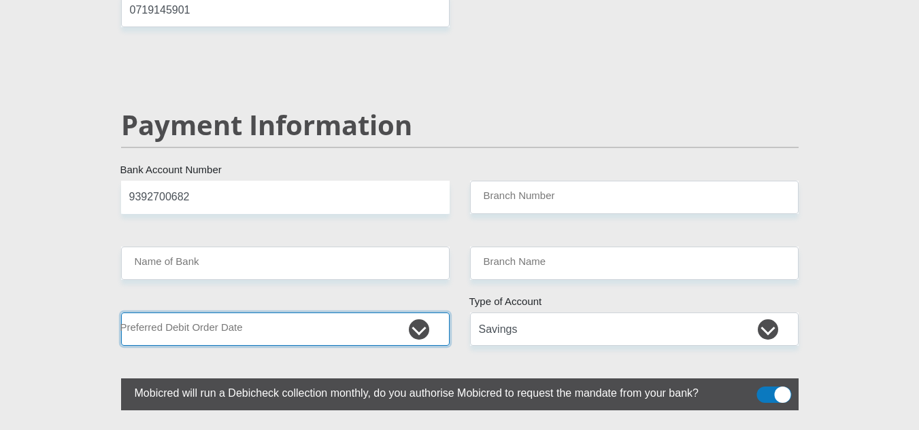
click at [407, 313] on select "1st 2nd 3rd 4th 5th 7th 18th 19th 20th 21st 22nd 23rd 24th 25th 26th 27th 28th …" at bounding box center [285, 329] width 328 height 33
select select "28"
click at [121, 313] on select "1st 2nd 3rd 4th 5th 7th 18th 19th 20th 21st 22nd 23rd 24th 25th 26th 27th 28th …" at bounding box center [285, 329] width 328 height 33
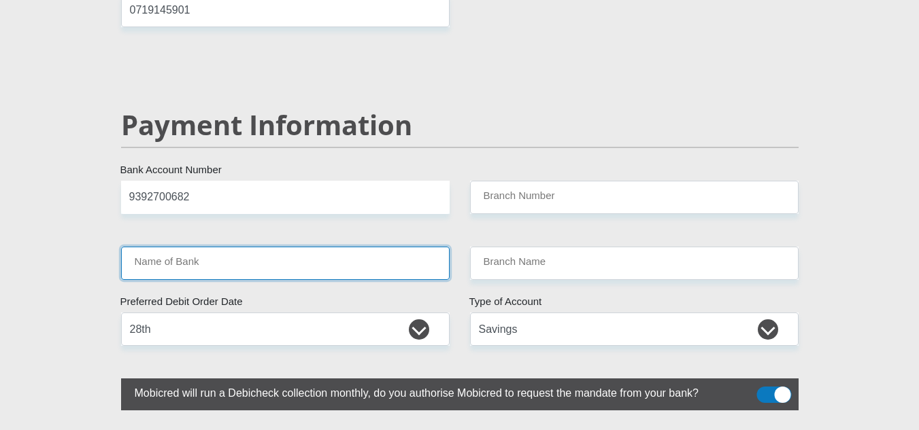
click at [345, 247] on input "Name of Bank" at bounding box center [285, 263] width 328 height 33
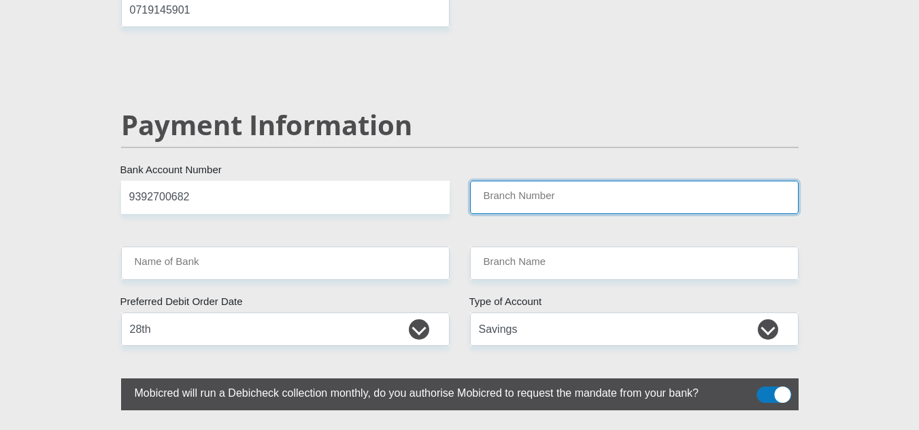
click at [556, 181] on input "Branch Number" at bounding box center [634, 197] width 328 height 33
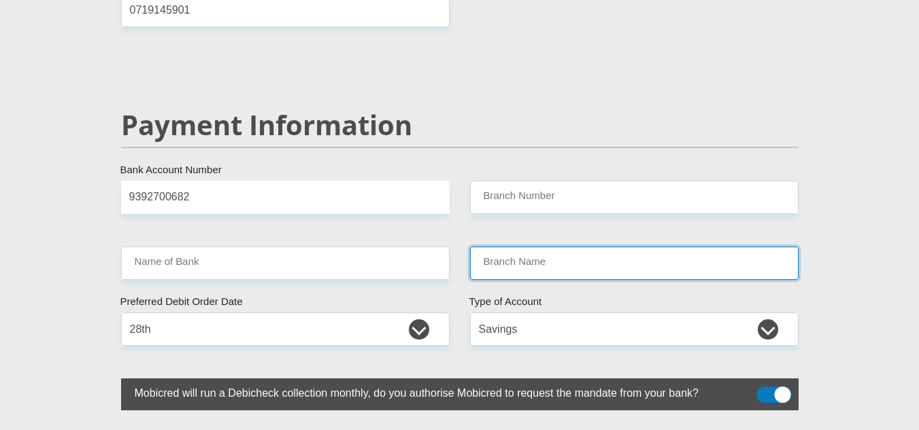
click at [556, 247] on input "Branch Name" at bounding box center [634, 263] width 328 height 33
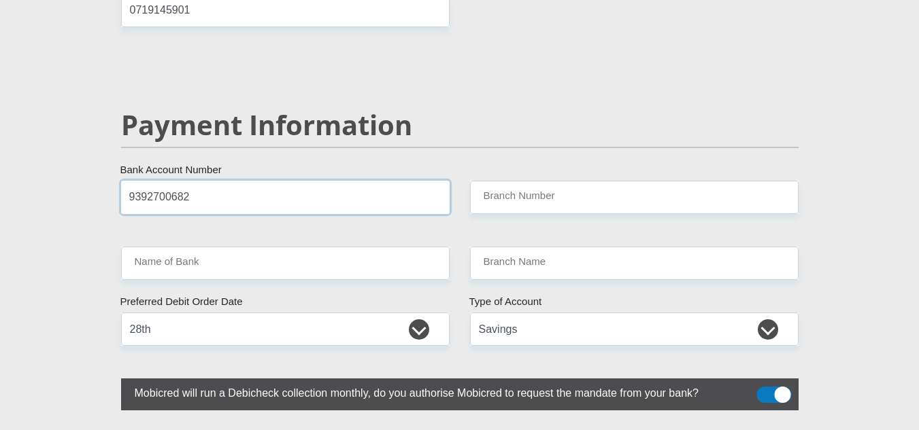
click at [324, 181] on input "9392700682" at bounding box center [285, 197] width 328 height 33
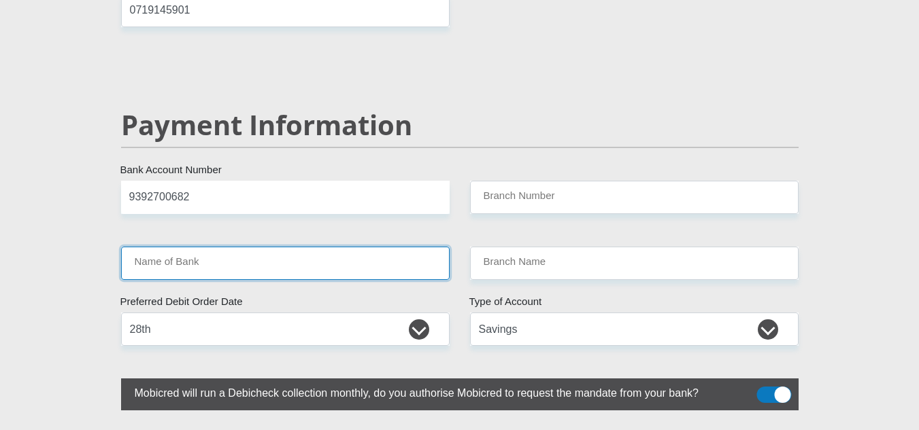
click at [295, 247] on input "Name of Bank" at bounding box center [285, 263] width 328 height 33
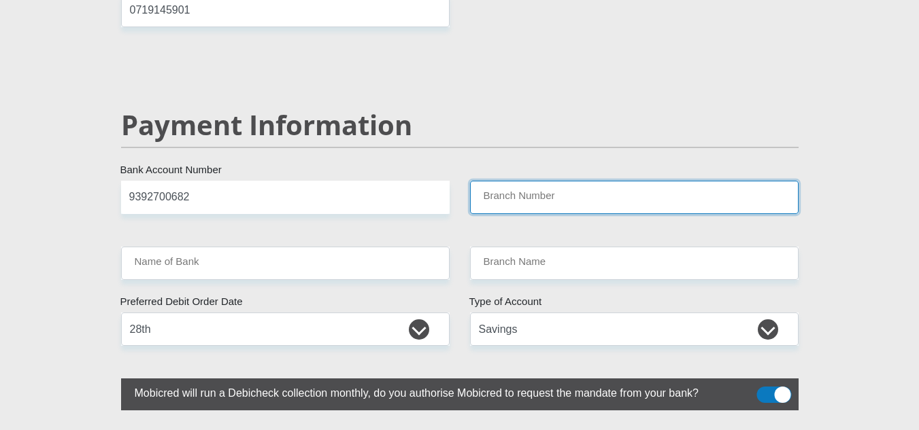
click at [567, 181] on input "Branch Number" at bounding box center [634, 197] width 328 height 33
click at [516, 181] on input "Branch Number" at bounding box center [634, 197] width 328 height 33
paste input "632005"
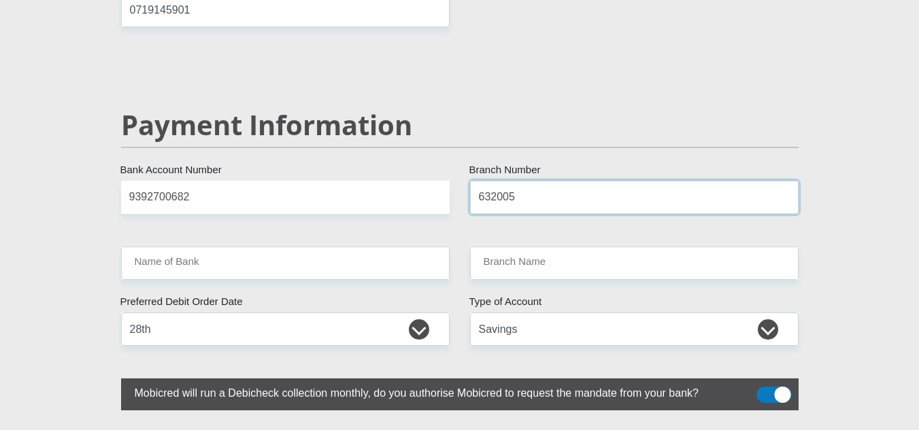
type input "632005"
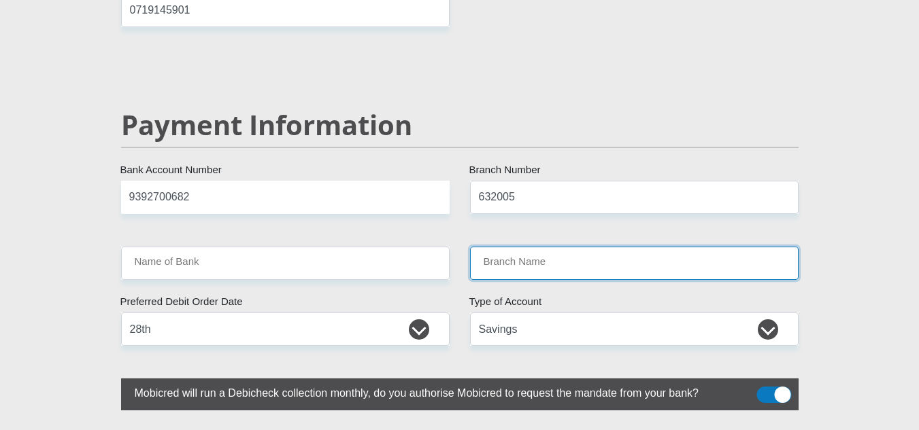
click at [530, 247] on input "Branch Name" at bounding box center [634, 263] width 328 height 33
type input "ABSA BANK"
type input "ABSA ELECTRONIC SETTLEMENT CNT"
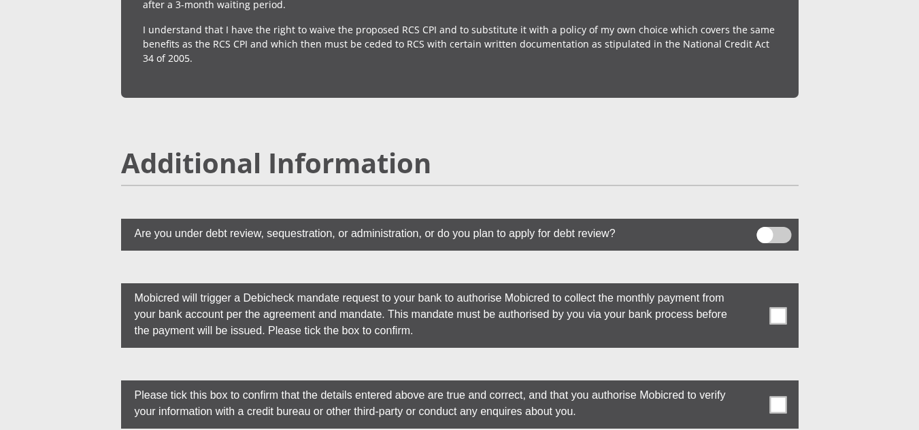
scroll to position [3595, 0]
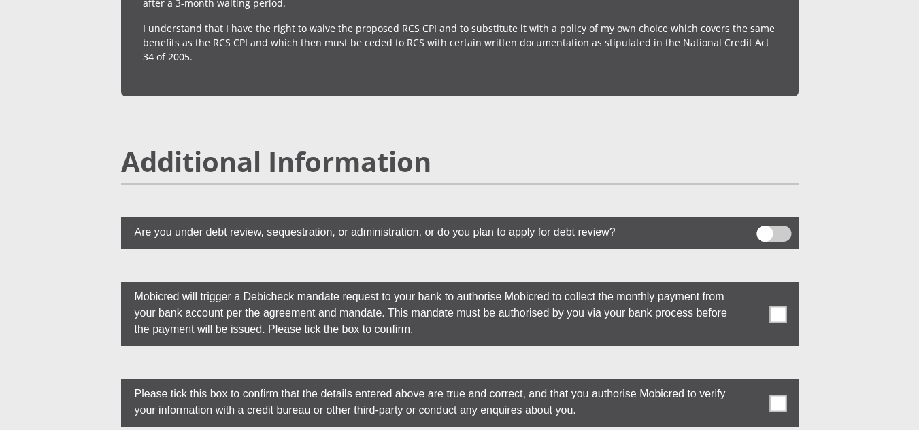
click at [775, 306] on span at bounding box center [777, 314] width 17 height 17
click at [751, 286] on input "checkbox" at bounding box center [751, 286] width 0 height 0
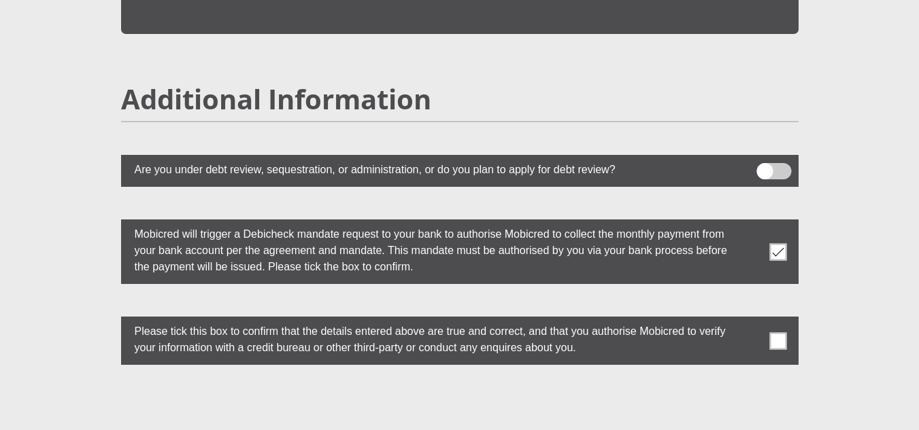
scroll to position [3662, 0]
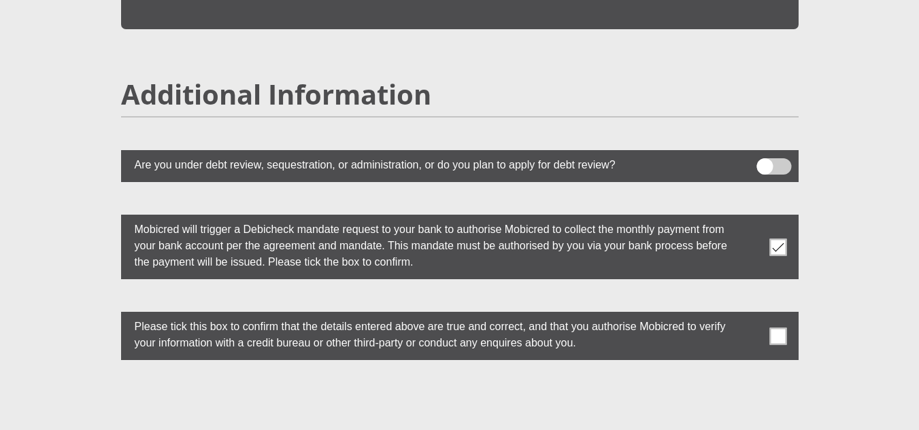
click at [783, 318] on label at bounding box center [459, 336] width 677 height 48
click at [751, 316] on input "checkbox" at bounding box center [751, 316] width 0 height 0
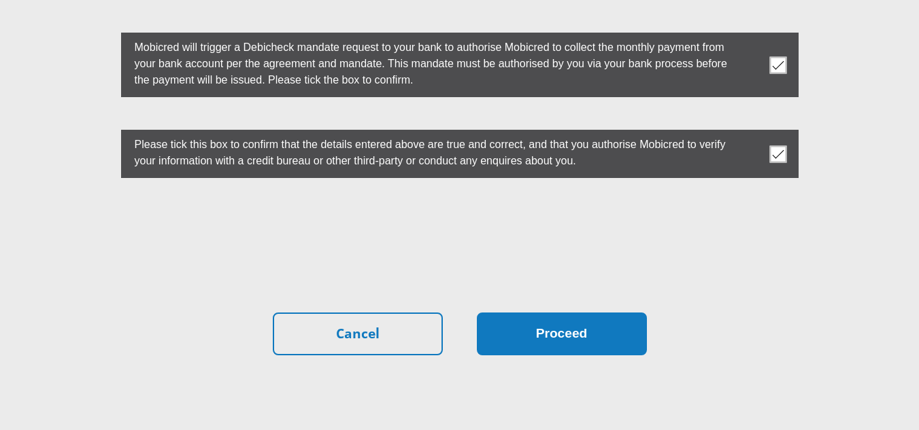
scroll to position [3845, 0]
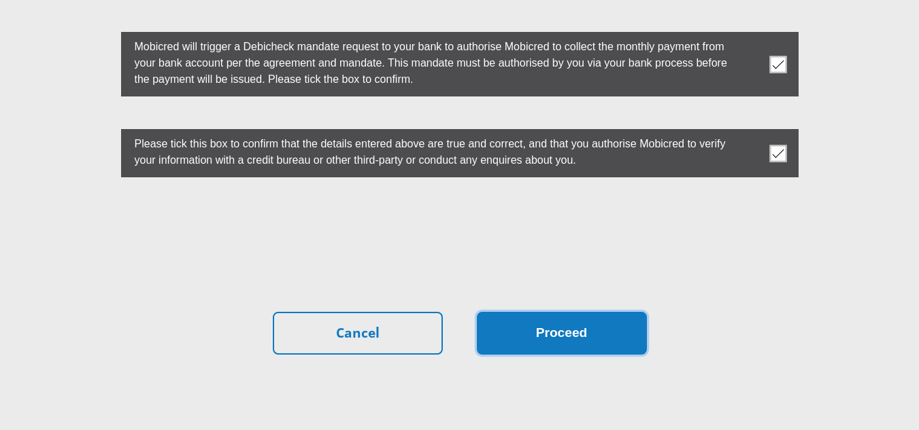
click at [552, 312] on button "Proceed" at bounding box center [562, 333] width 170 height 43
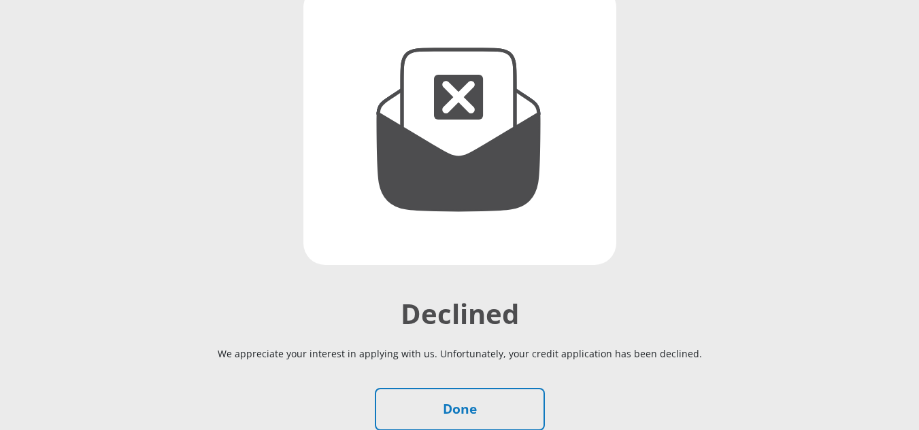
scroll to position [173, 0]
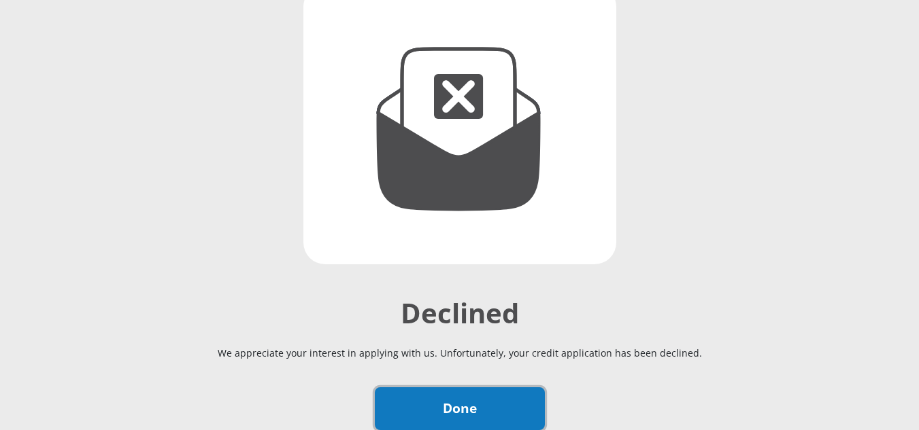
click at [515, 403] on link "Done" at bounding box center [460, 409] width 170 height 43
